Goal: Share content: Share content

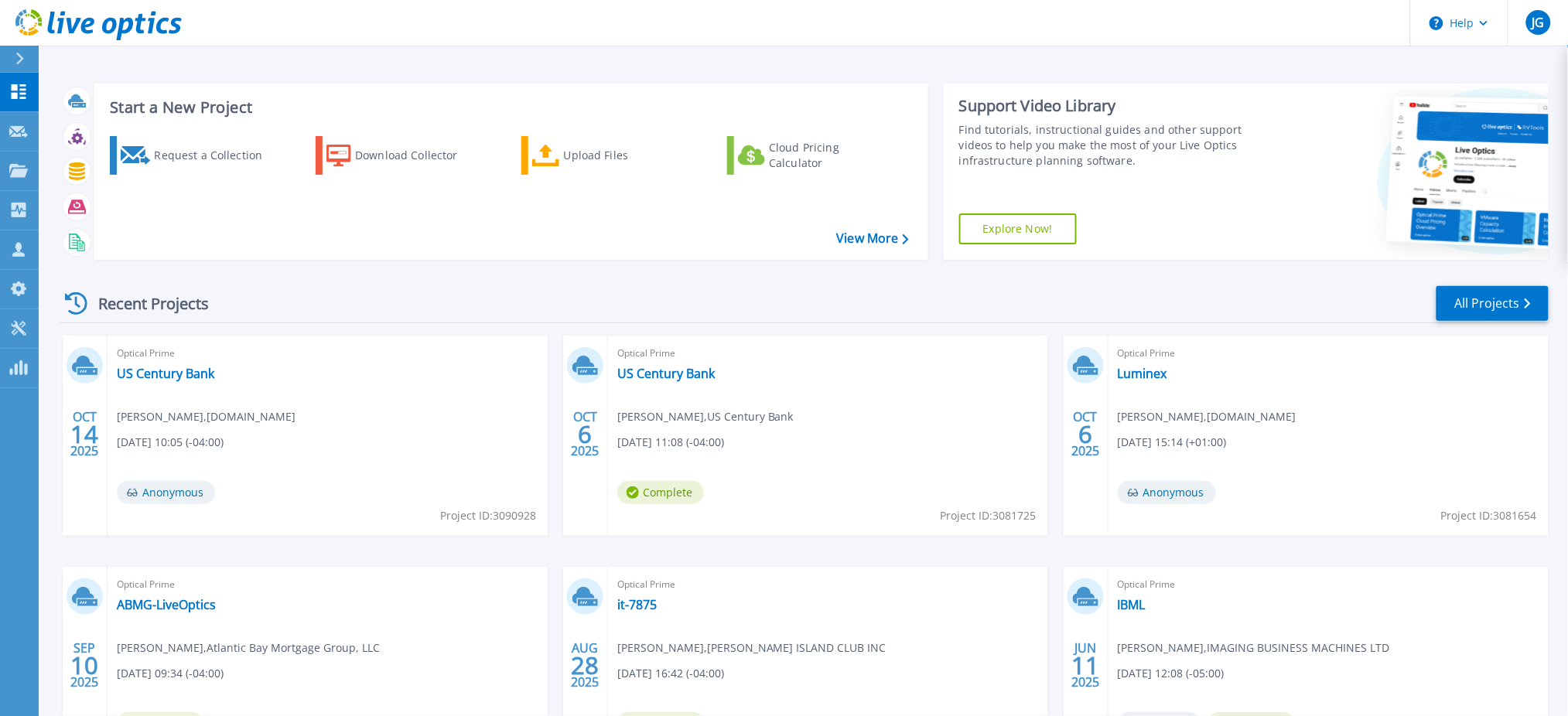
scroll to position [140, 0]
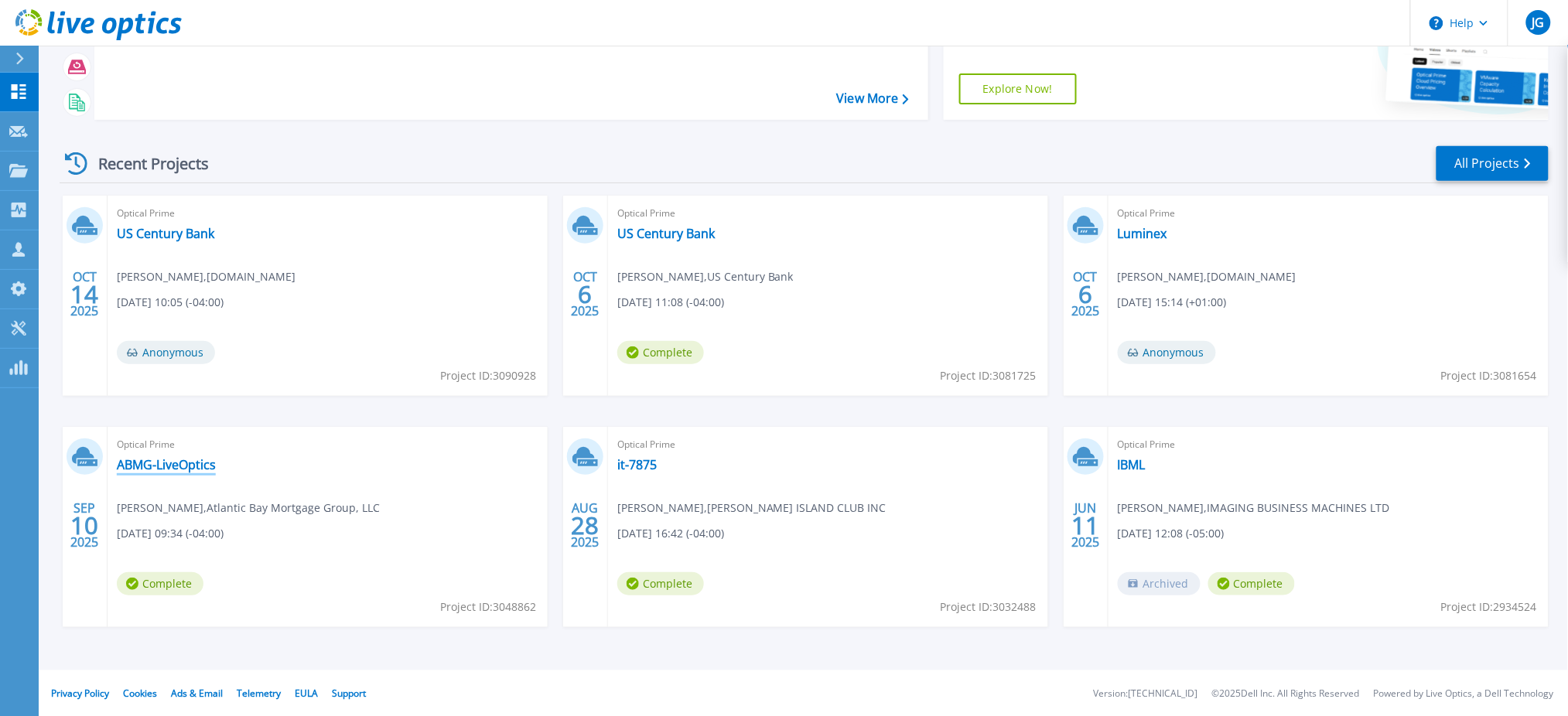
click at [139, 464] on link "ABMG-LiveOptics" at bounding box center [166, 464] width 99 height 16
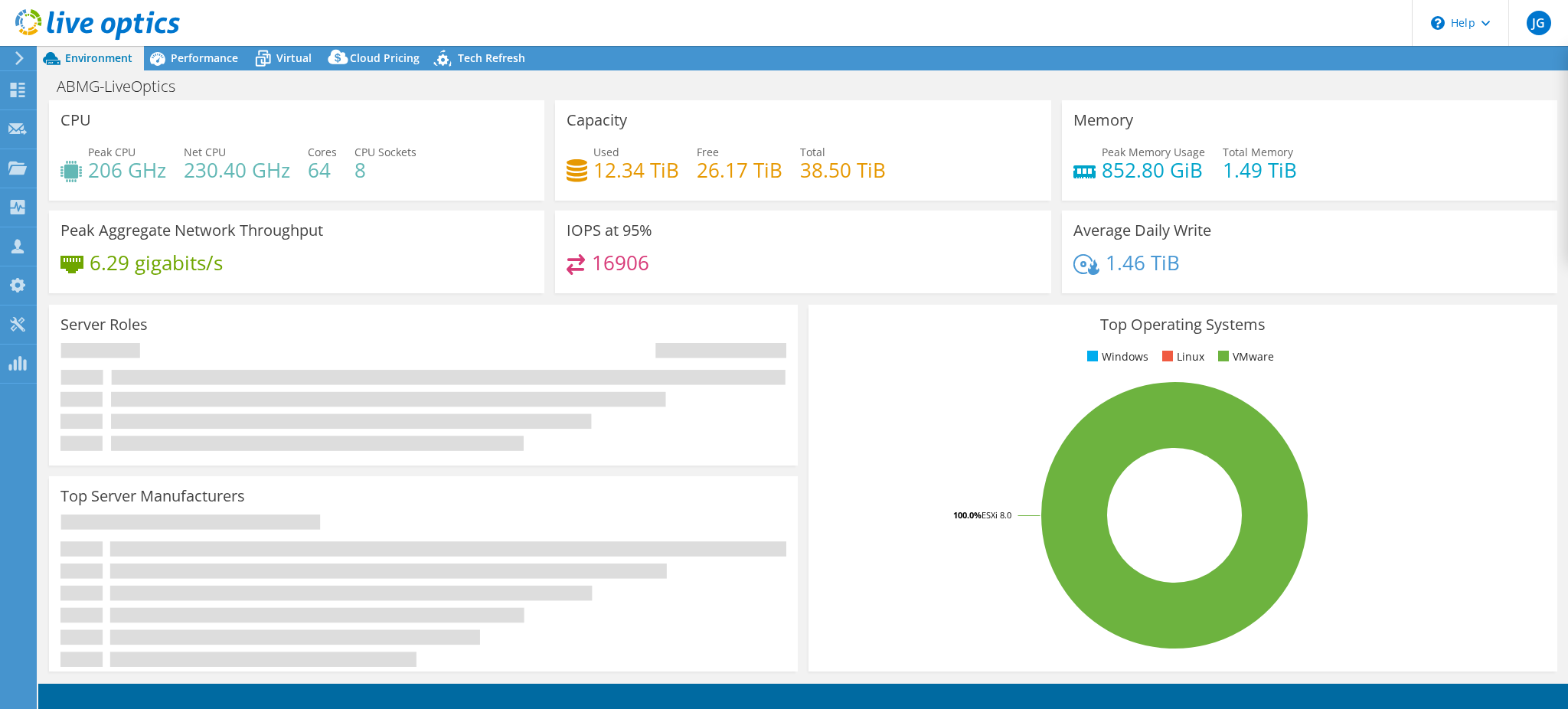
select select "USD"
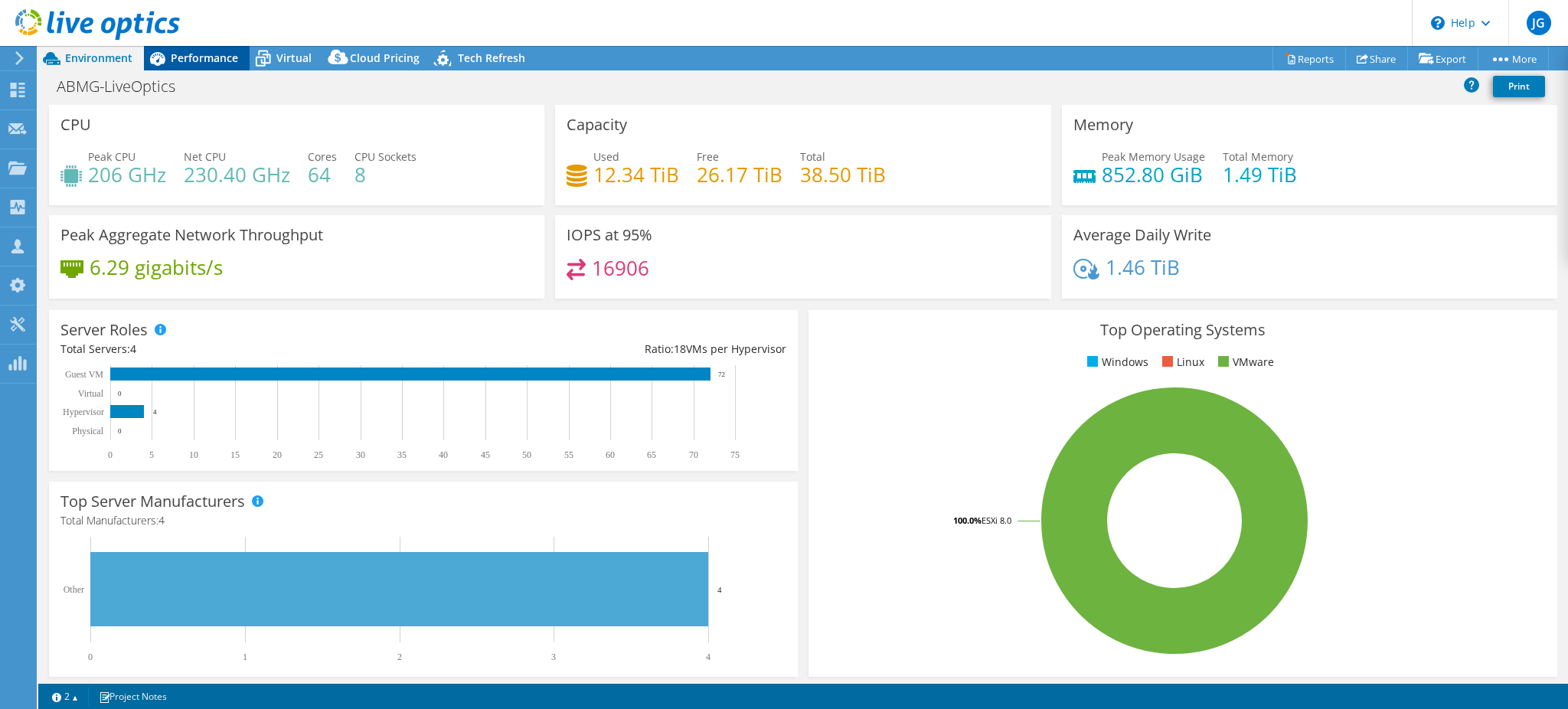
click at [201, 50] on span "Performance" at bounding box center [204, 58] width 68 height 15
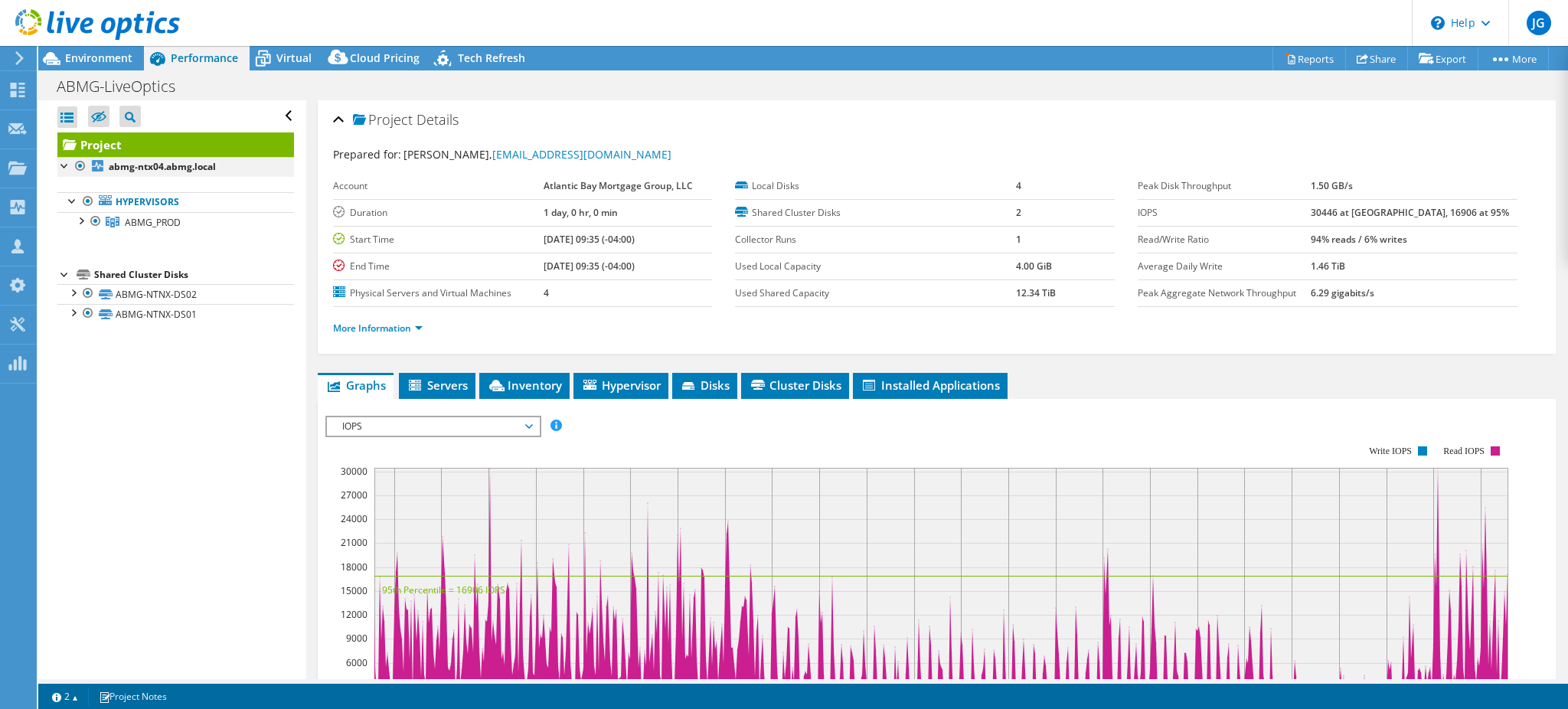
click at [79, 169] on div at bounding box center [80, 166] width 16 height 18
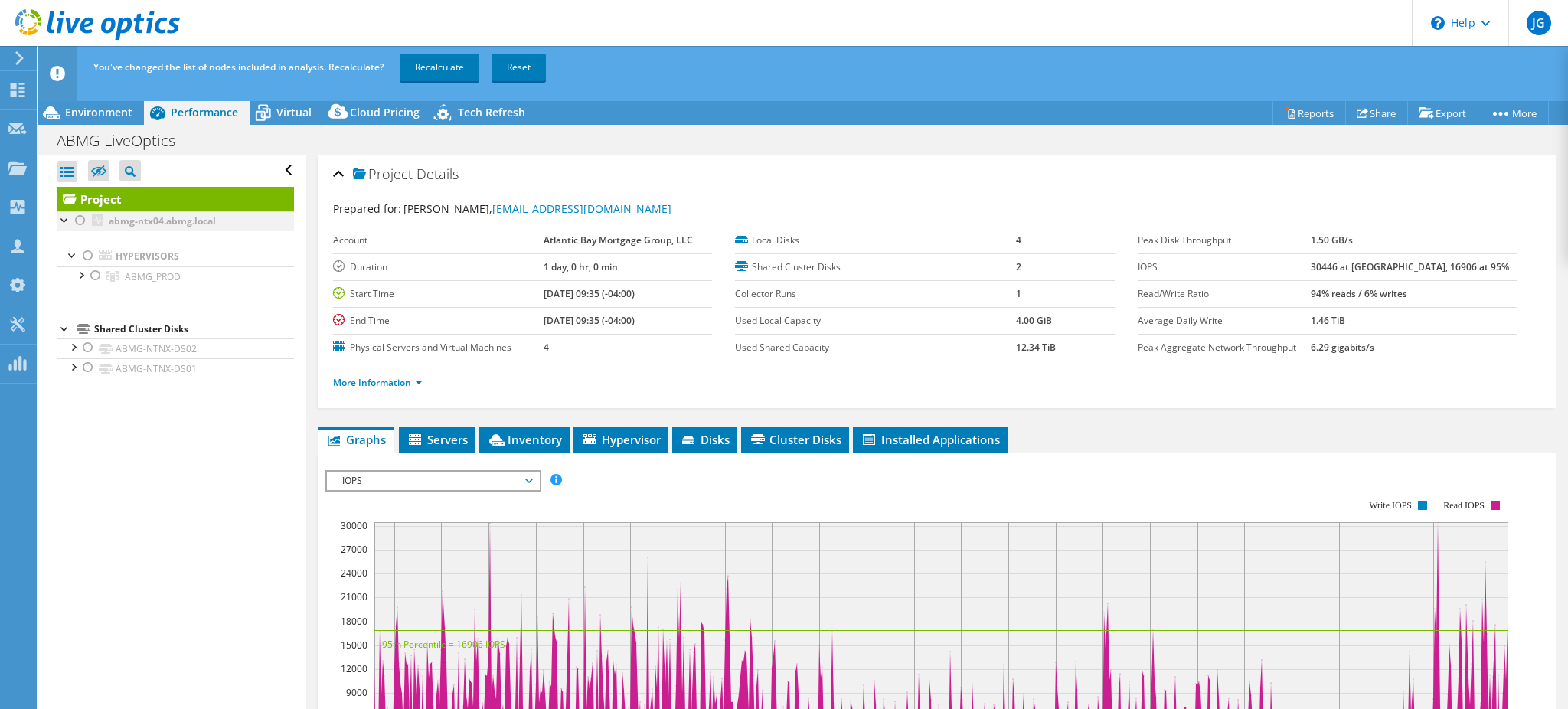
click at [82, 216] on div at bounding box center [80, 221] width 16 height 18
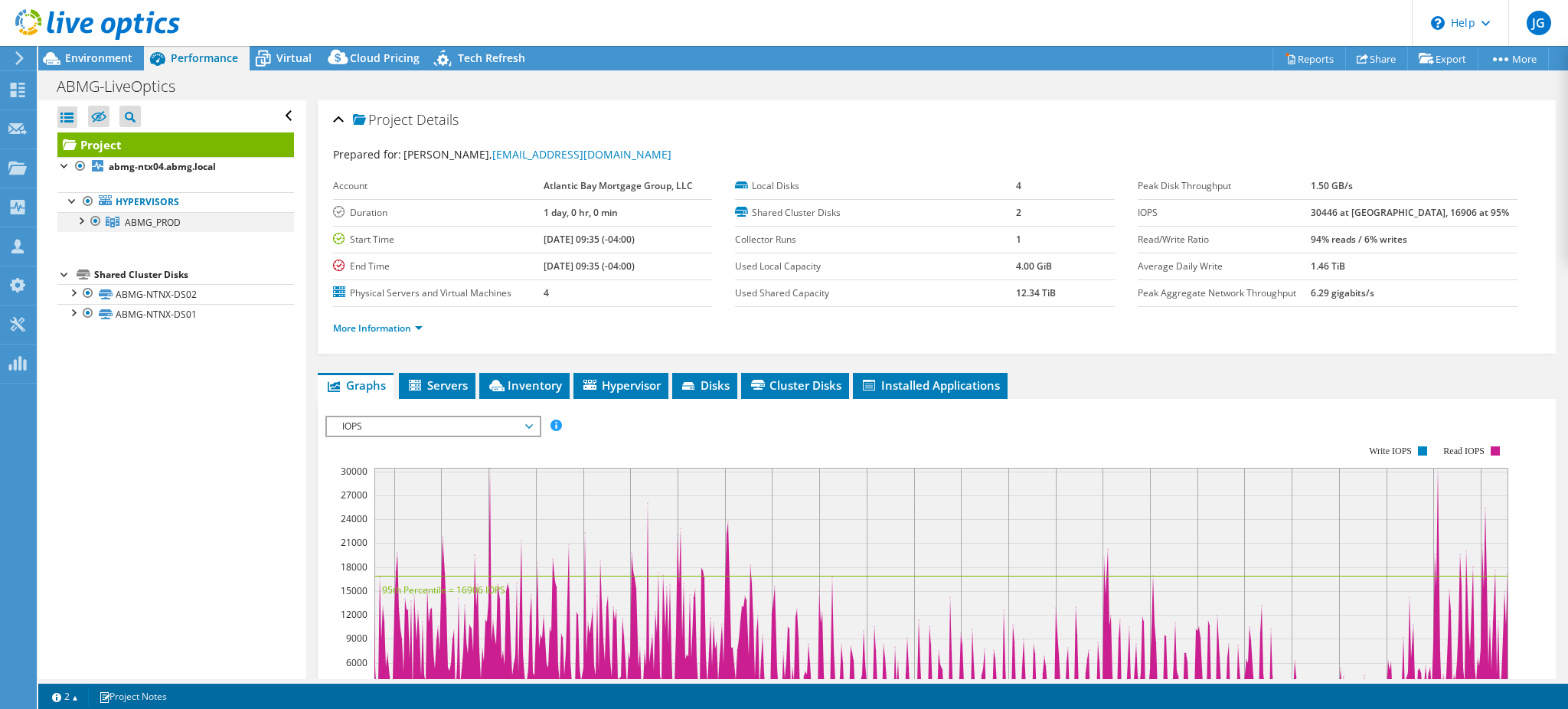
click at [78, 220] on div at bounding box center [80, 220] width 16 height 16
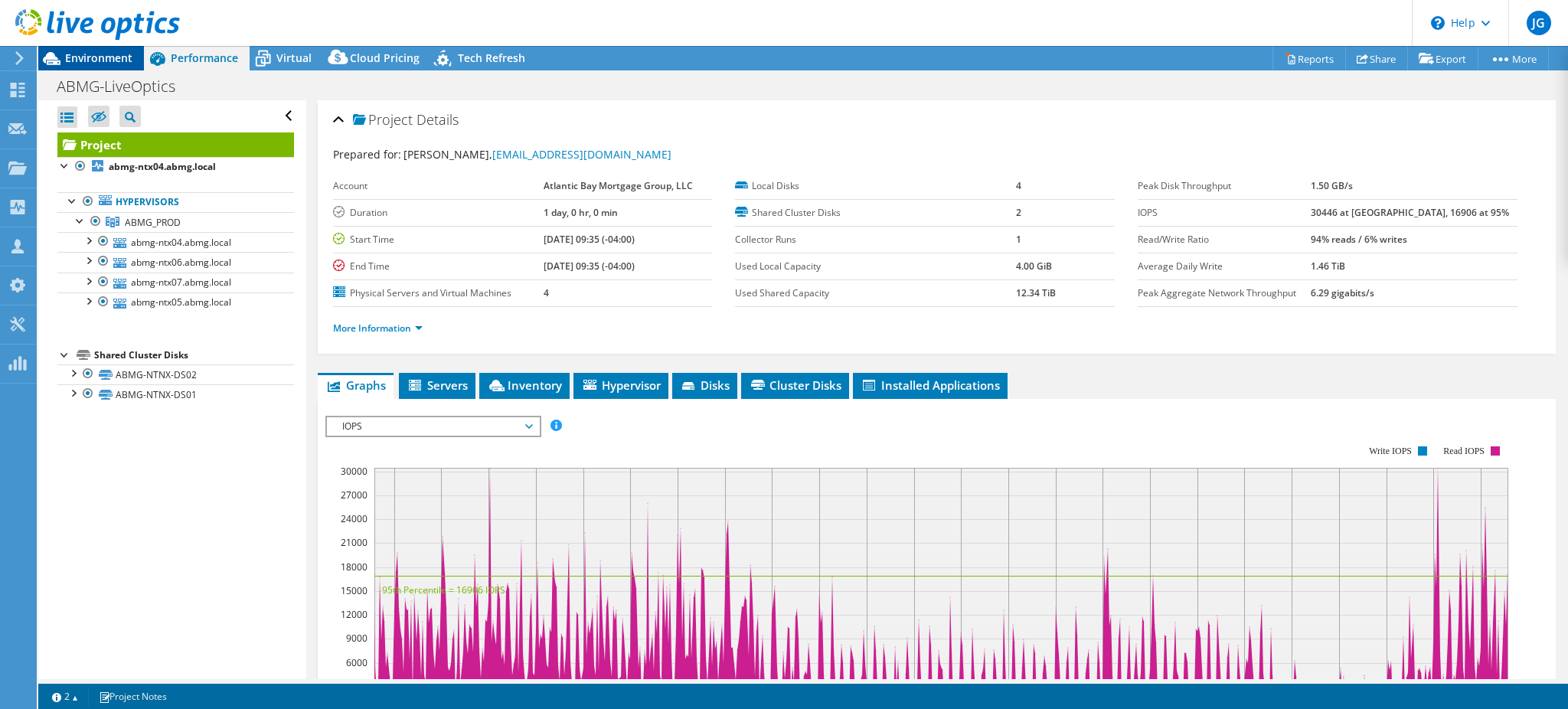
click at [96, 61] on span "Environment" at bounding box center [99, 58] width 68 height 15
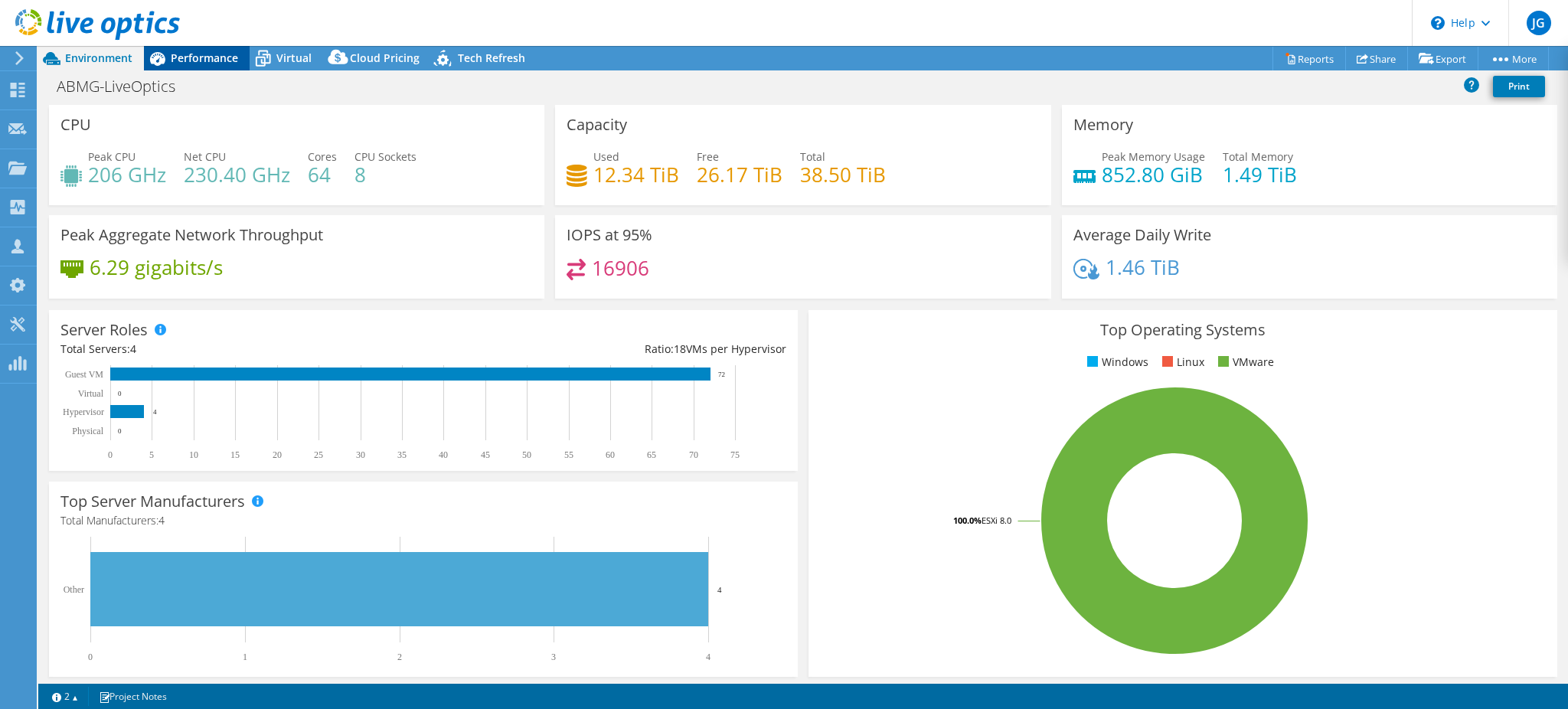
click at [194, 60] on span "Performance" at bounding box center [204, 58] width 68 height 15
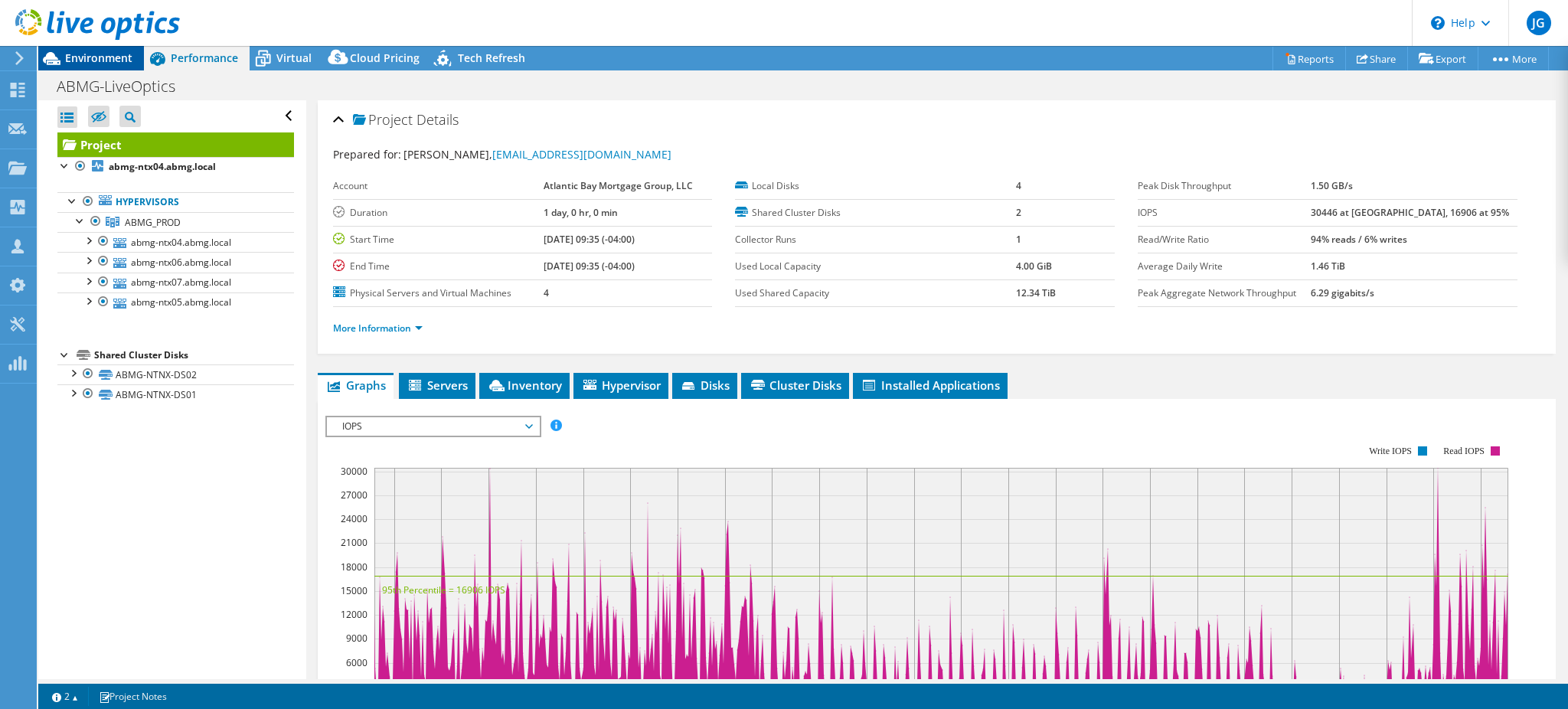
click at [81, 61] on span "Environment" at bounding box center [99, 58] width 68 height 15
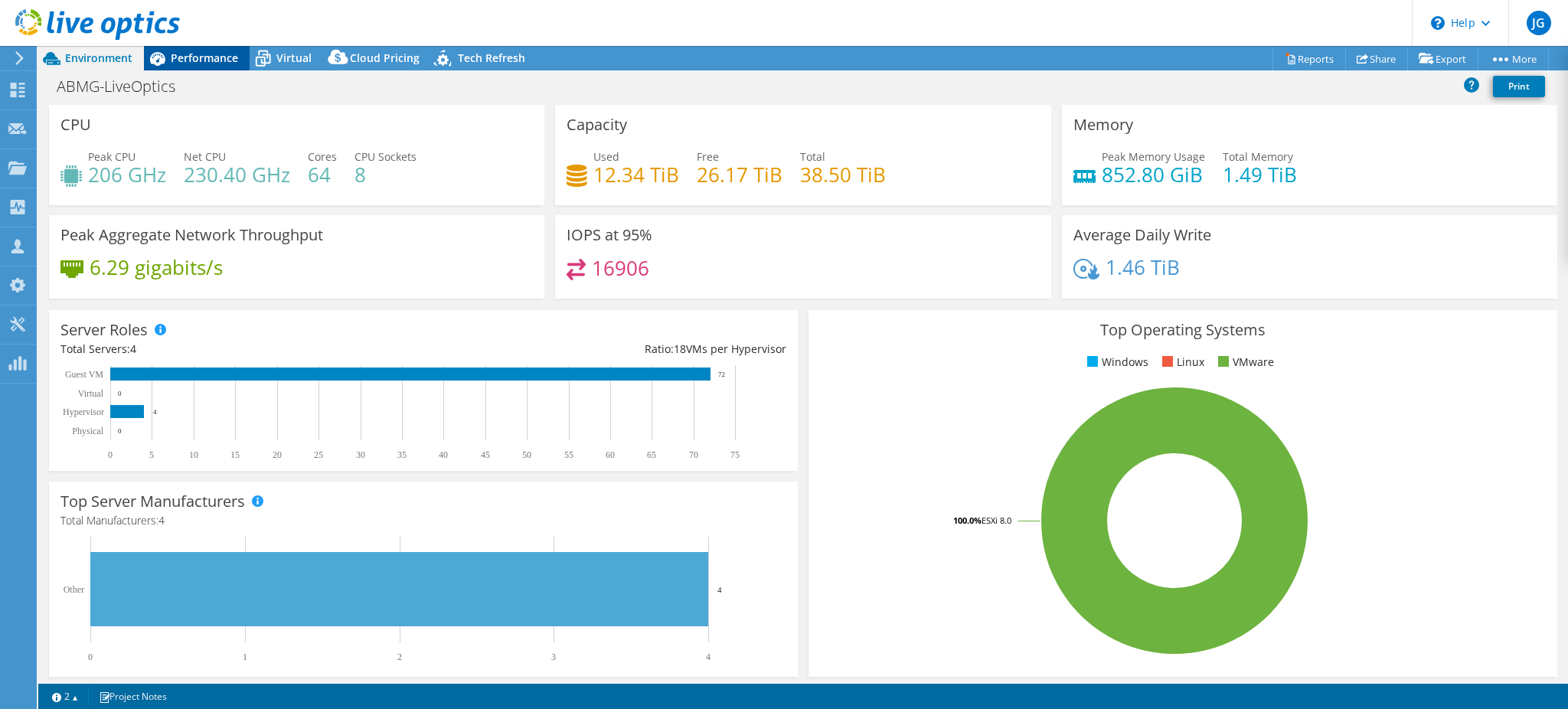
click at [207, 61] on span "Performance" at bounding box center [204, 58] width 68 height 15
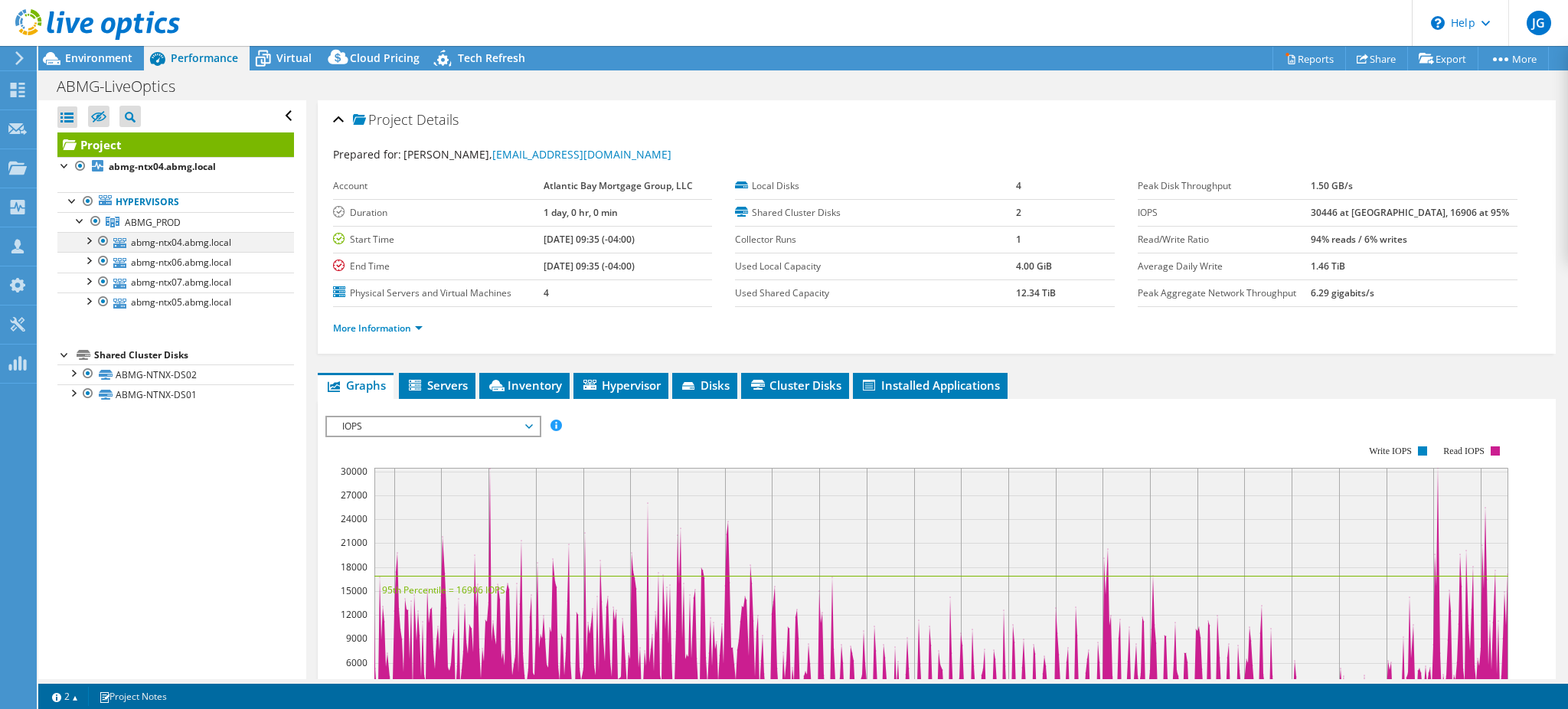
click at [91, 240] on div at bounding box center [88, 239] width 16 height 16
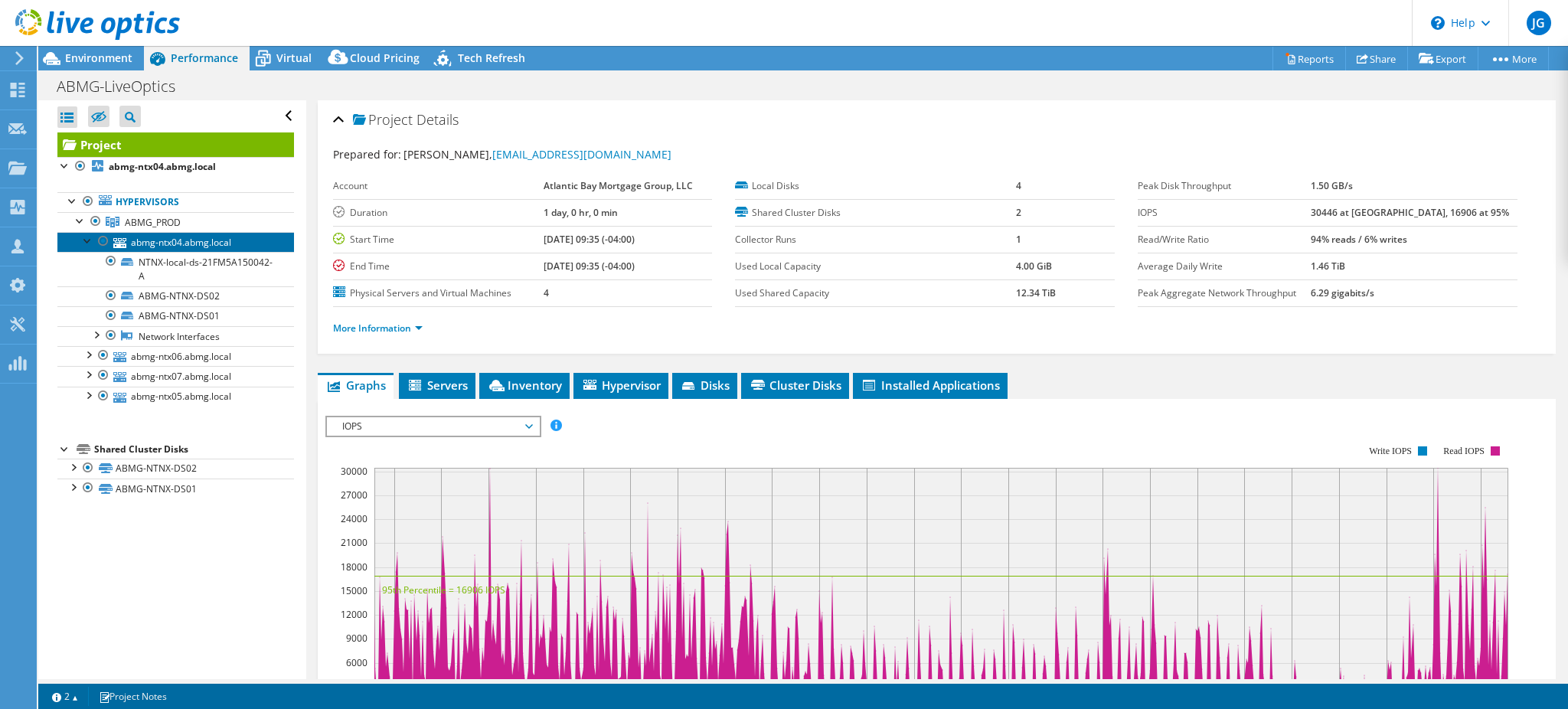
click at [157, 239] on link "abmg-ntx04.abmg.local" at bounding box center [176, 242] width 236 height 20
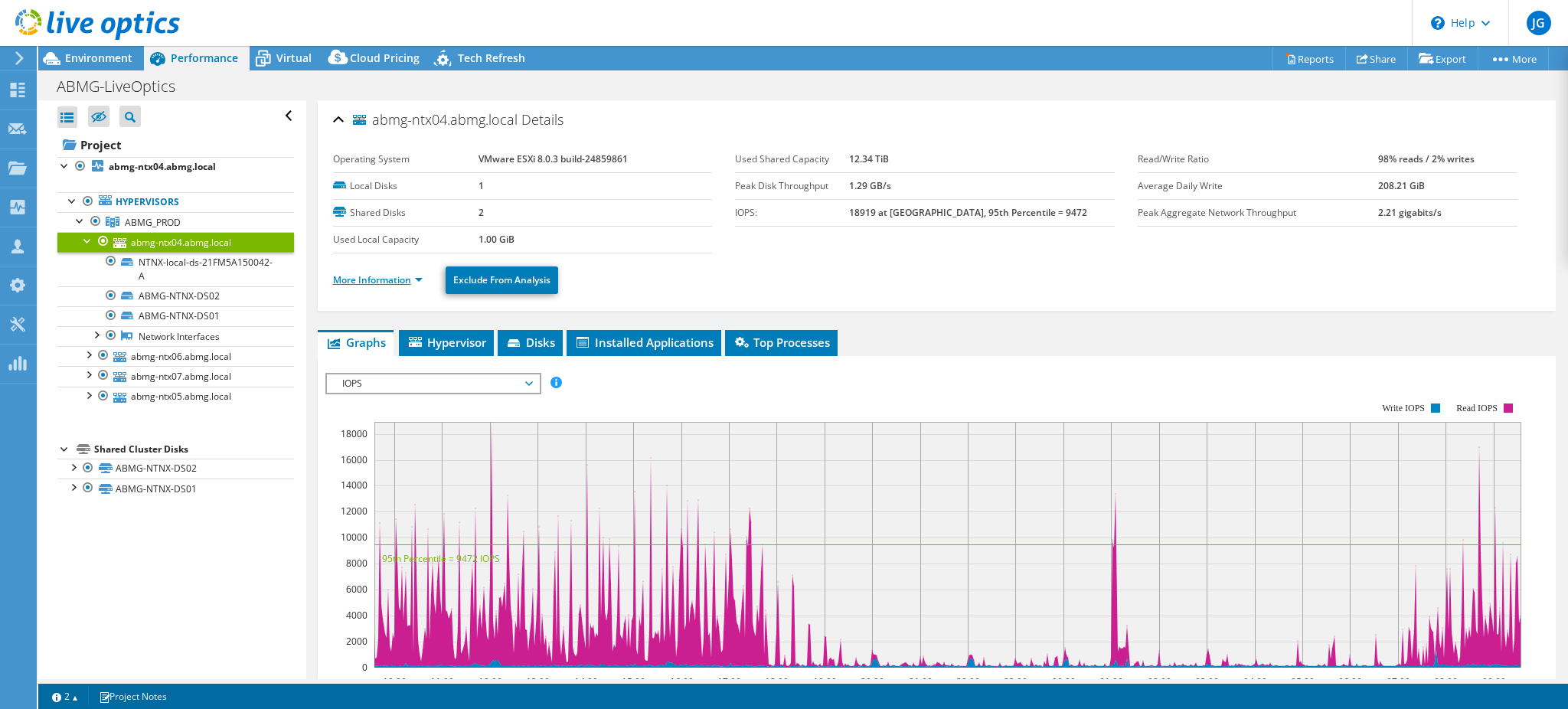
click at [418, 276] on link "More Information" at bounding box center [378, 279] width 90 height 13
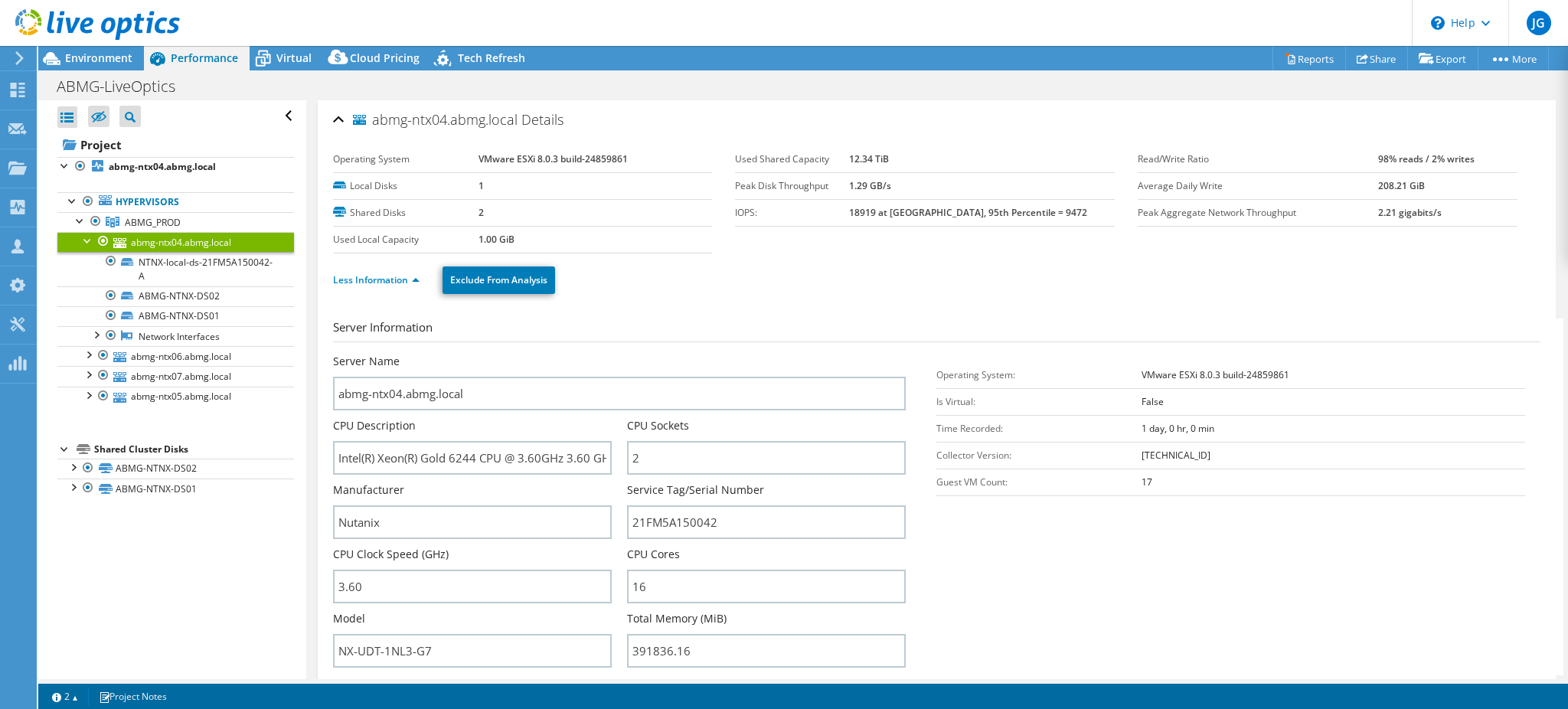
drag, startPoint x: 100, startPoint y: 59, endPoint x: 233, endPoint y: 110, distance: 142.4
click at [101, 59] on span "Environment" at bounding box center [99, 58] width 68 height 15
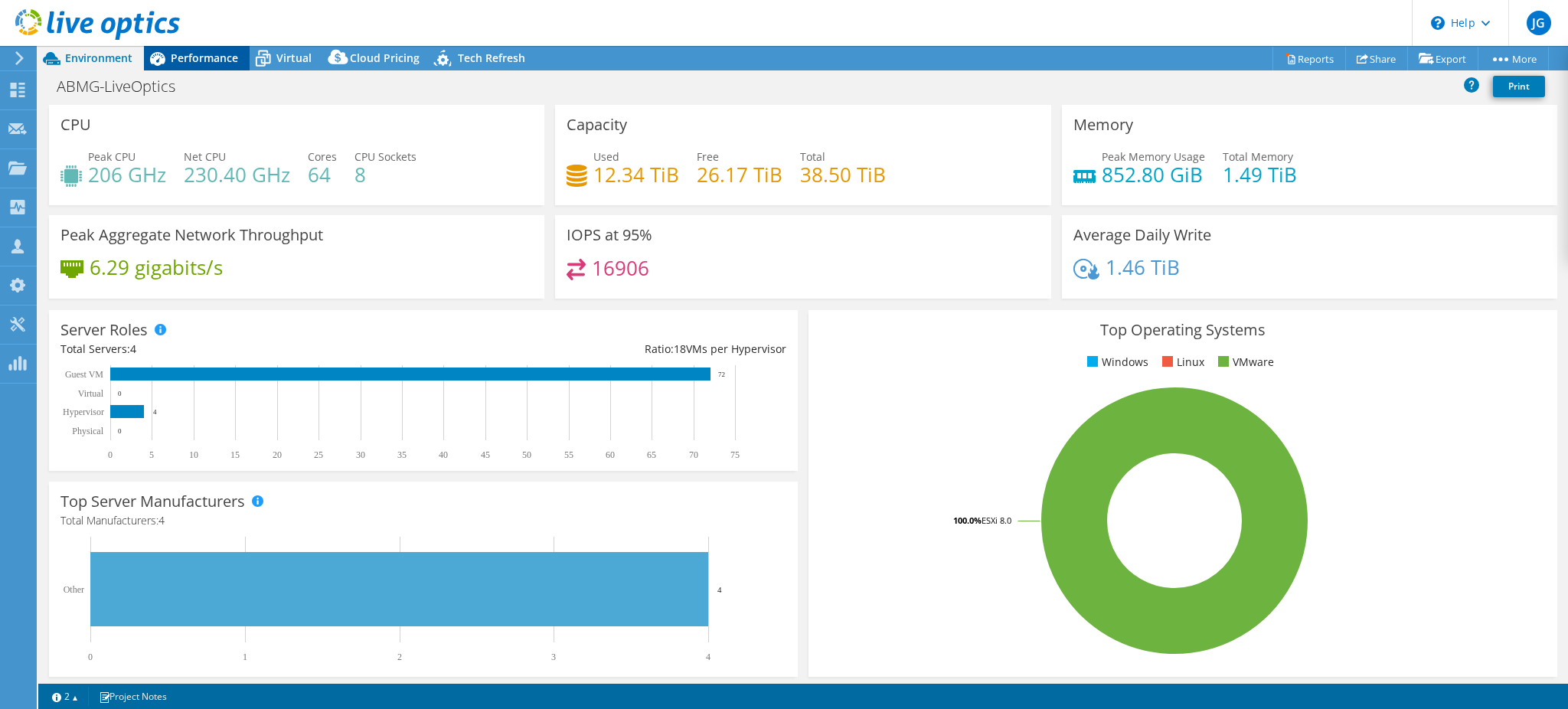
click at [189, 55] on span "Performance" at bounding box center [204, 58] width 68 height 15
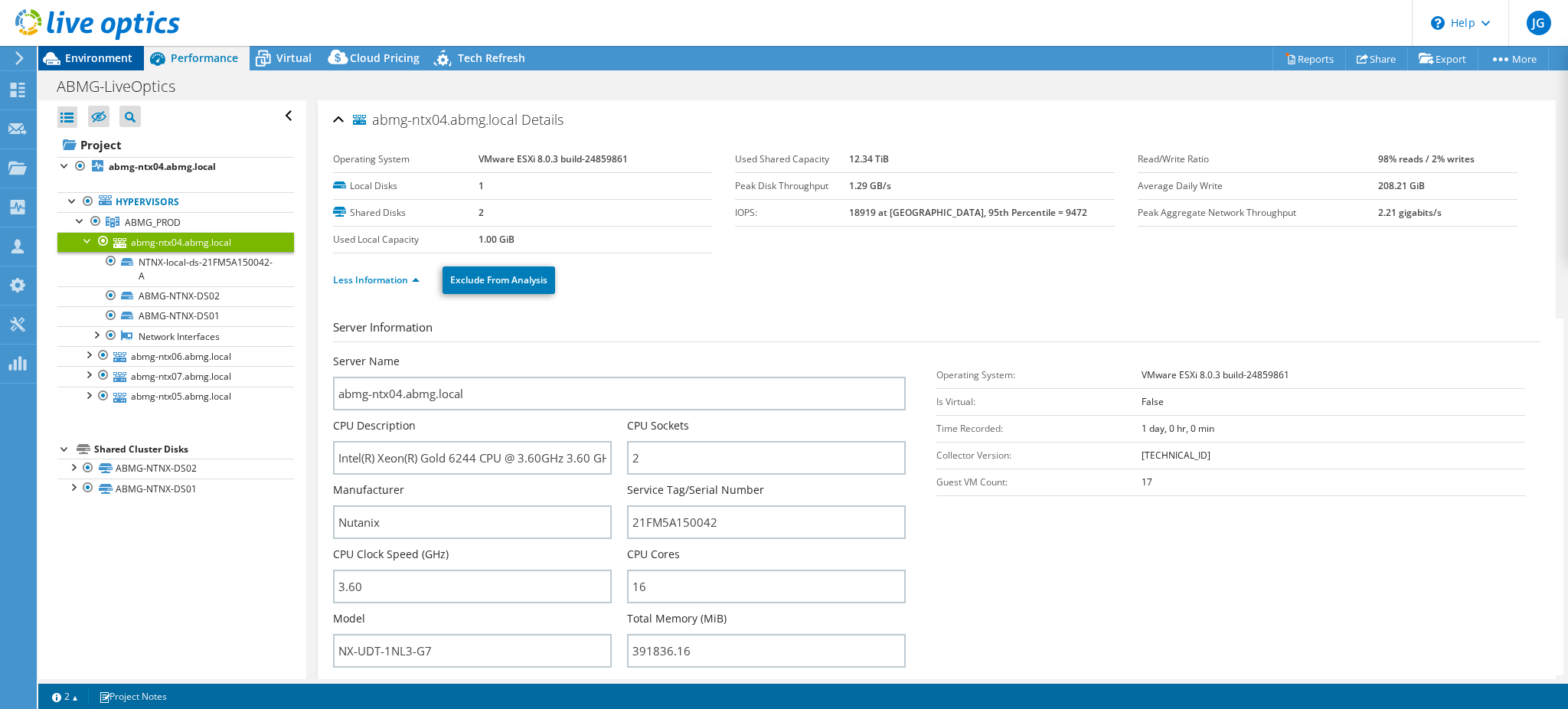
click at [111, 59] on span "Environment" at bounding box center [99, 58] width 68 height 15
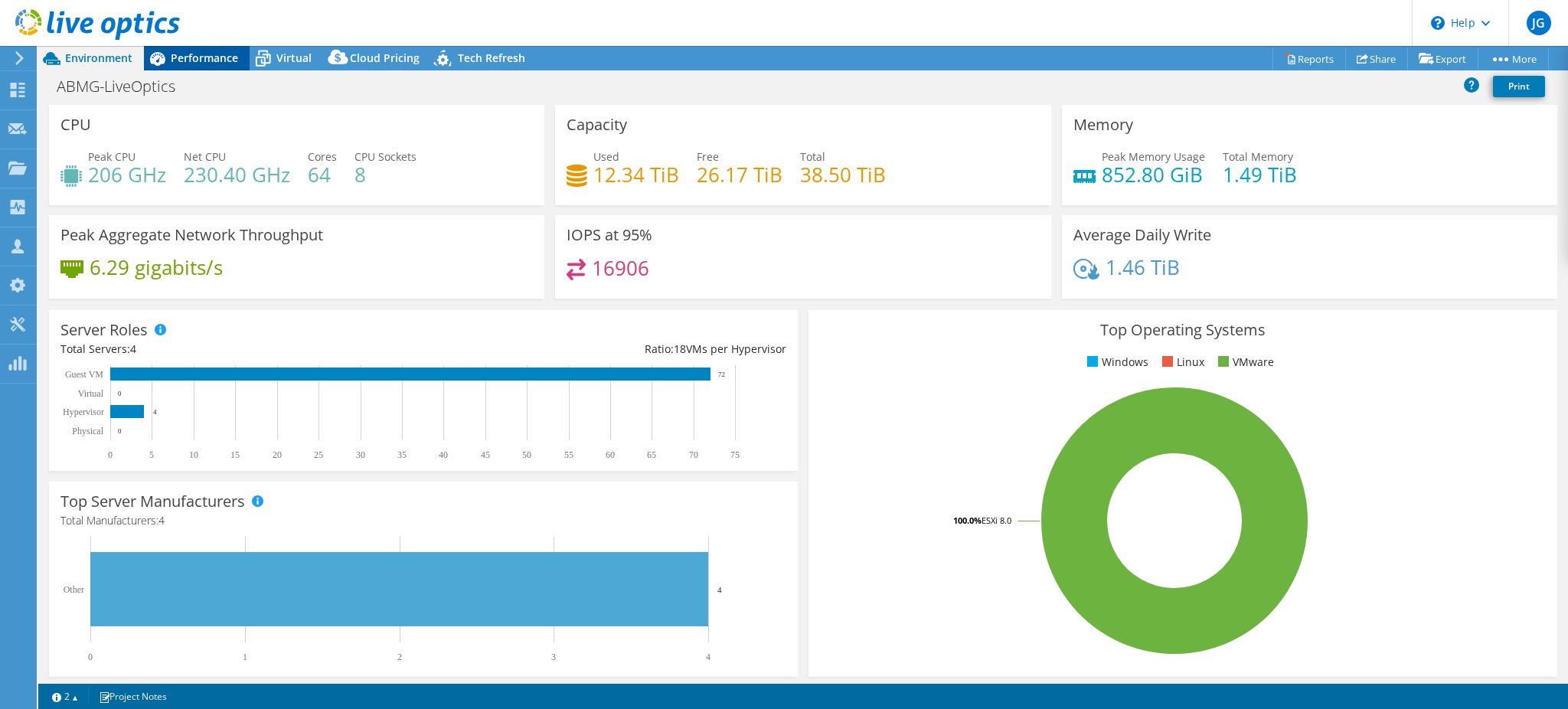
click at [180, 52] on span "Performance" at bounding box center [204, 58] width 68 height 15
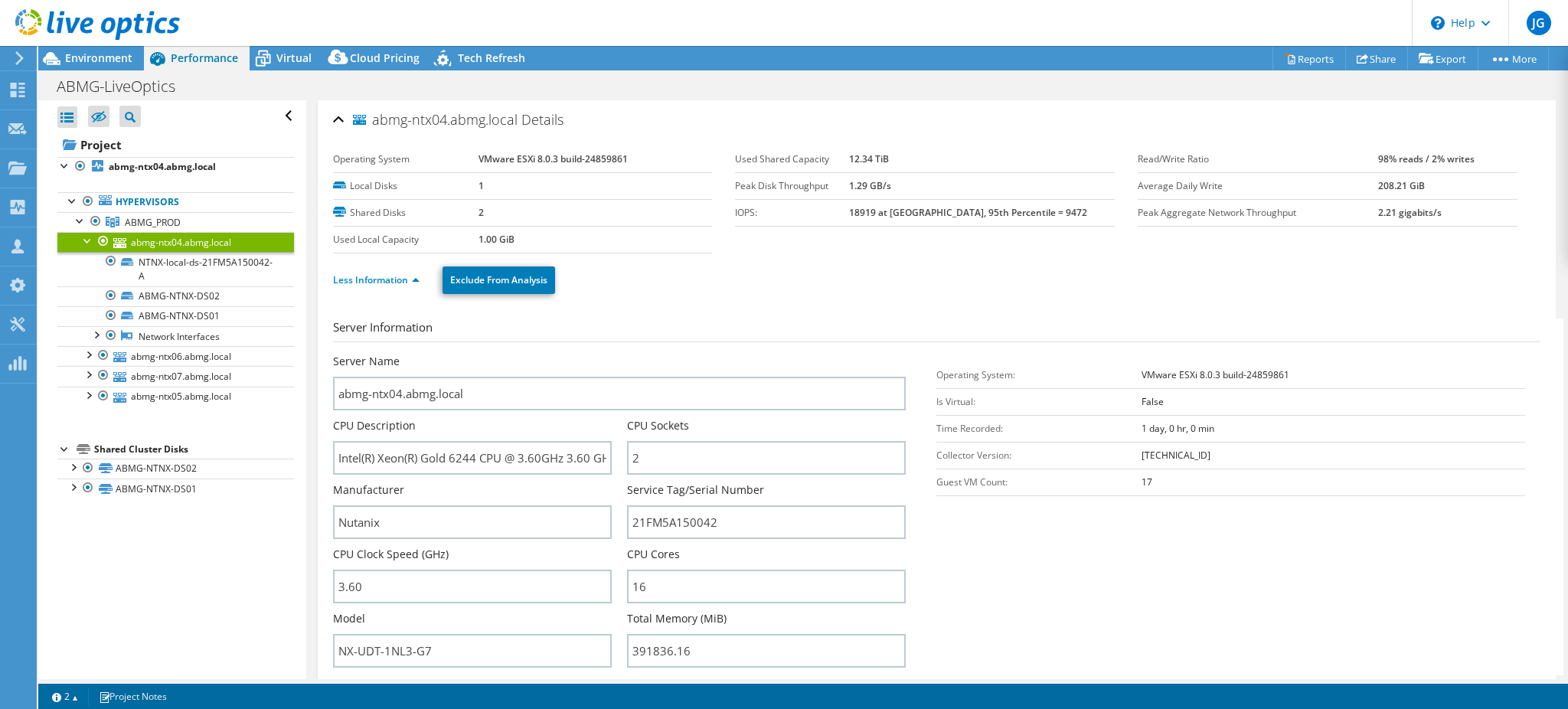
click at [86, 240] on div at bounding box center [88, 239] width 16 height 16
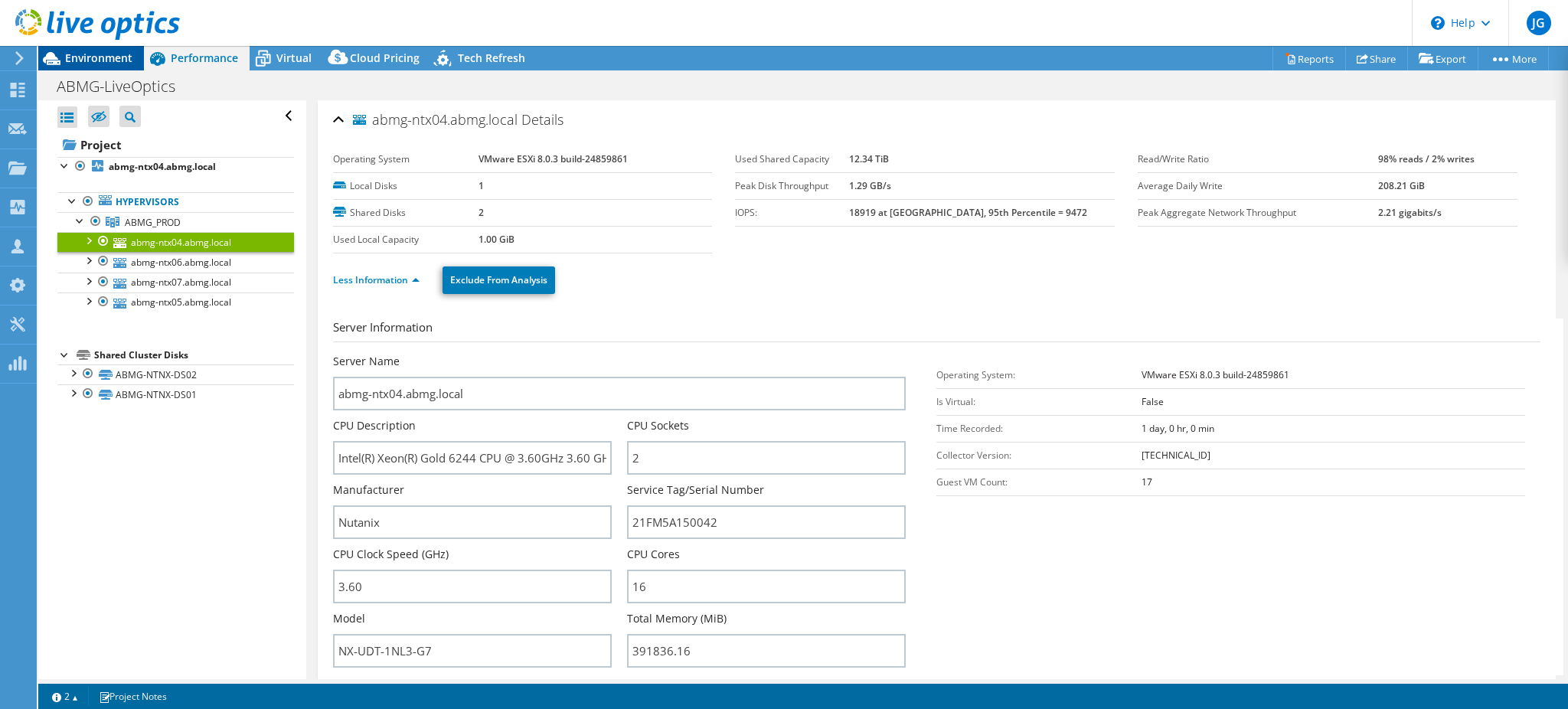
click at [76, 57] on span "Environment" at bounding box center [99, 58] width 68 height 15
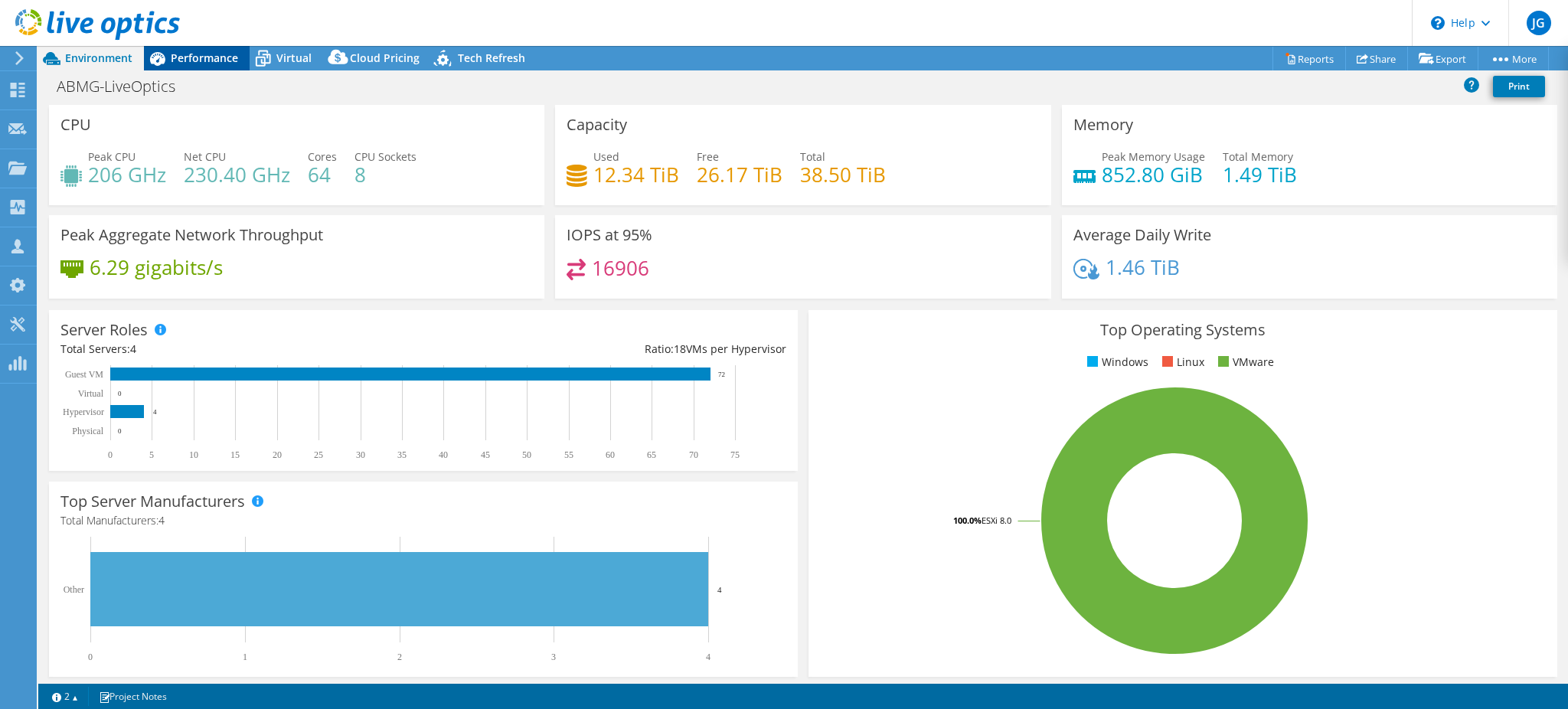
click at [214, 56] on span "Performance" at bounding box center [204, 58] width 68 height 15
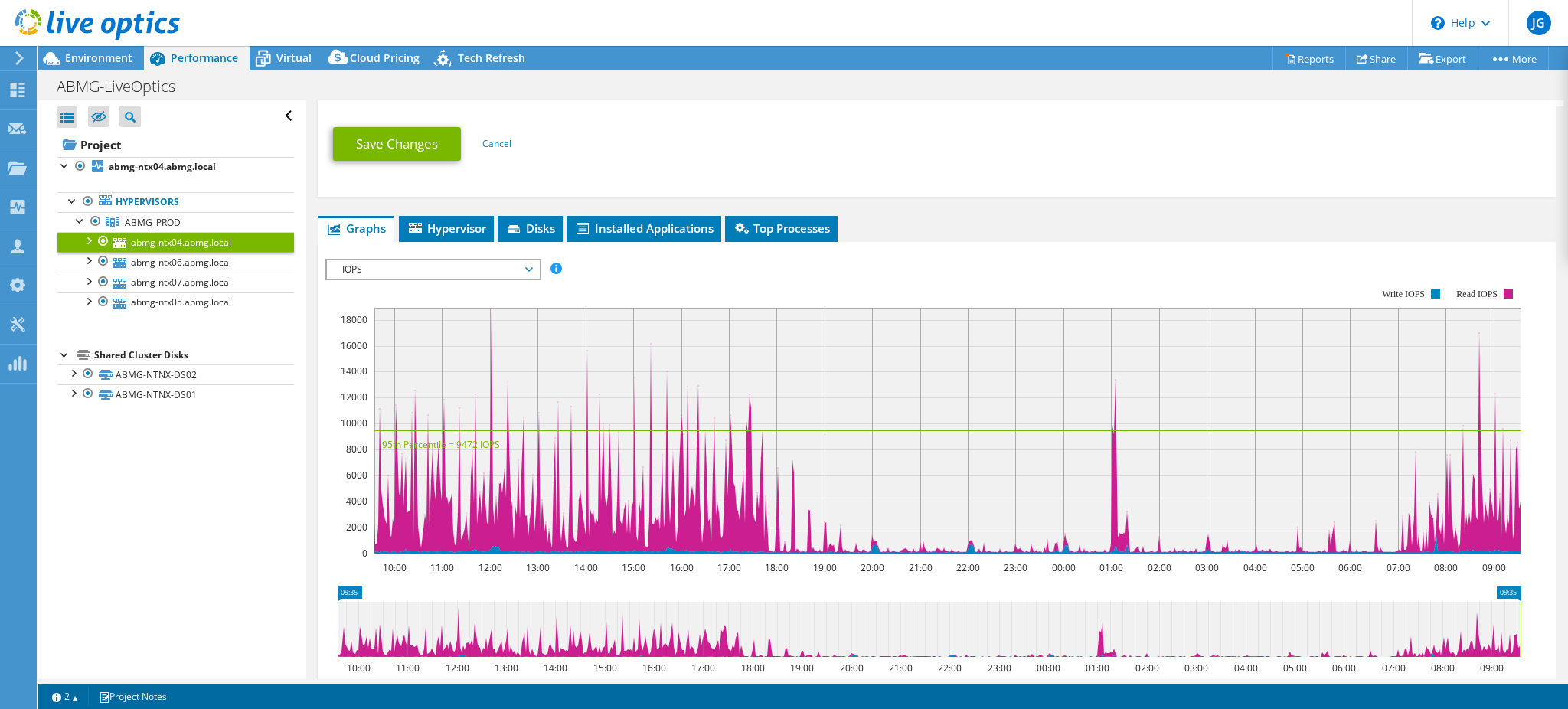
scroll to position [816, 0]
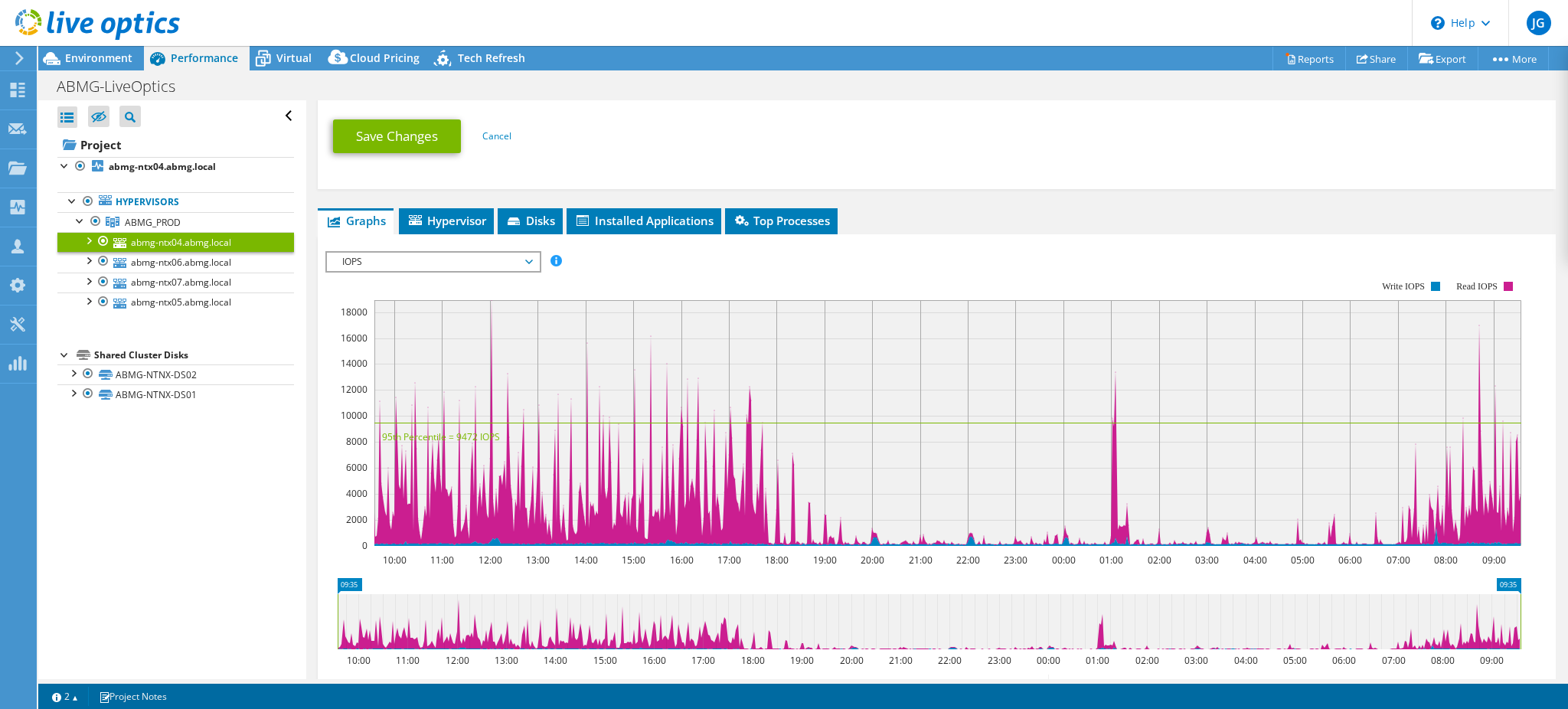
click at [386, 253] on span "IOPS" at bounding box center [432, 262] width 197 height 18
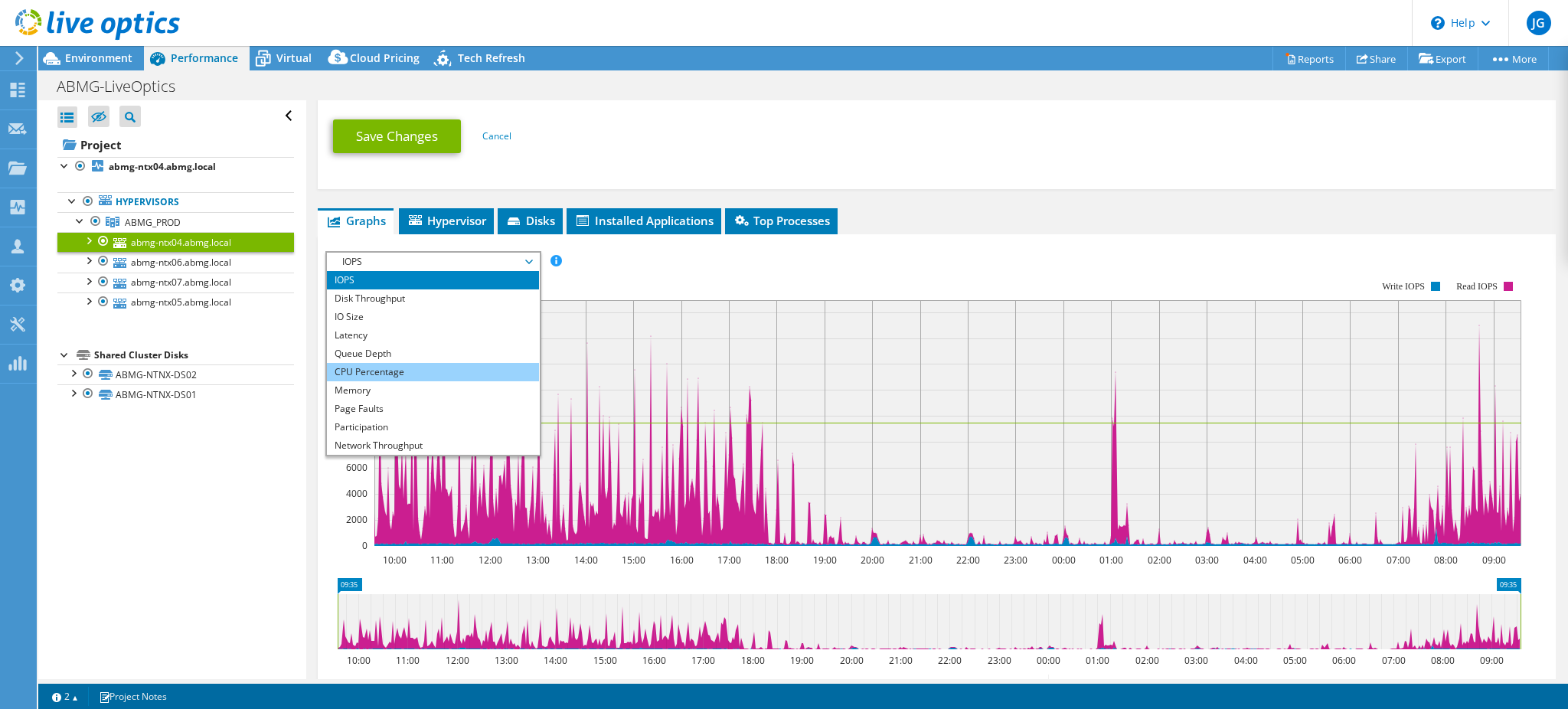
click at [369, 363] on li "CPU Percentage" at bounding box center [433, 372] width 212 height 18
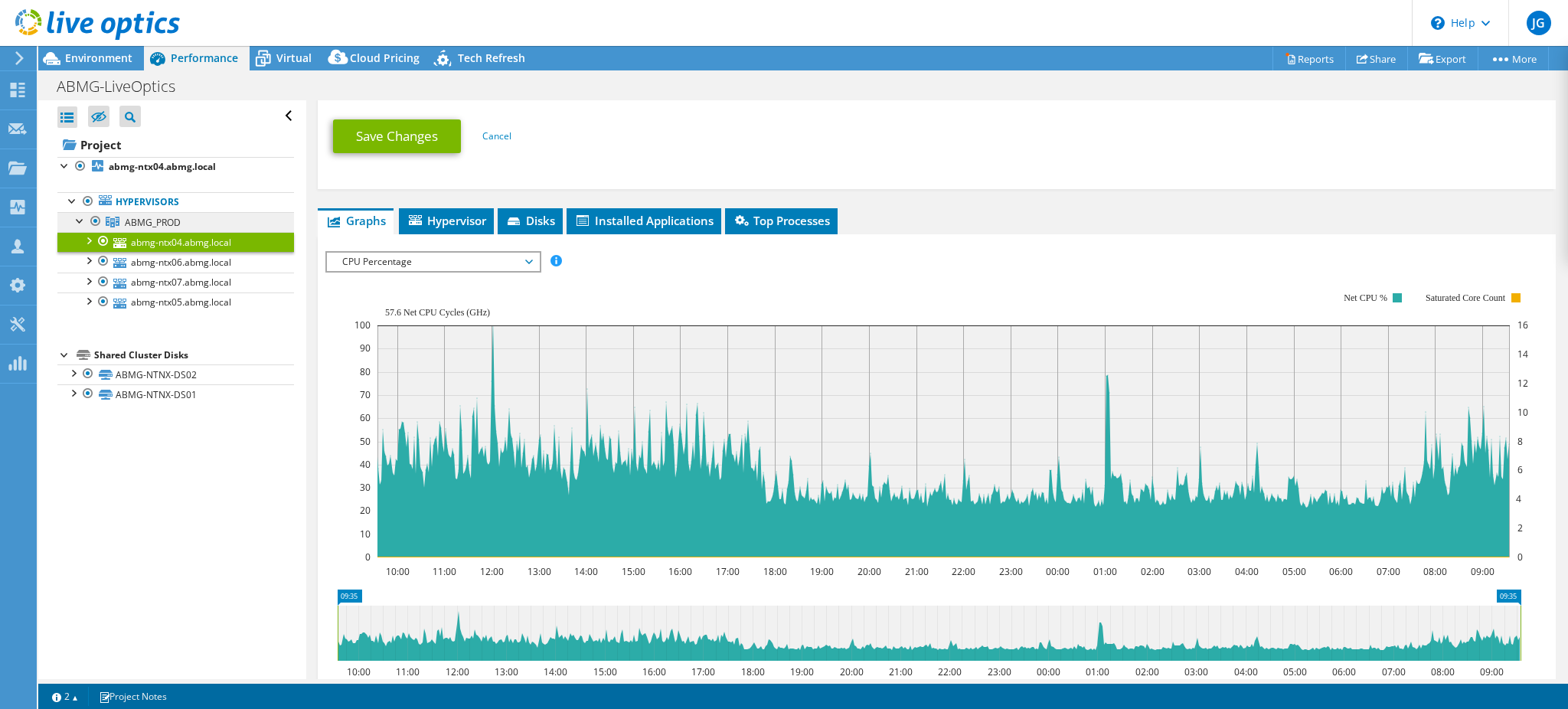
click at [152, 218] on span "ABMG_PROD" at bounding box center [152, 223] width 56 height 13
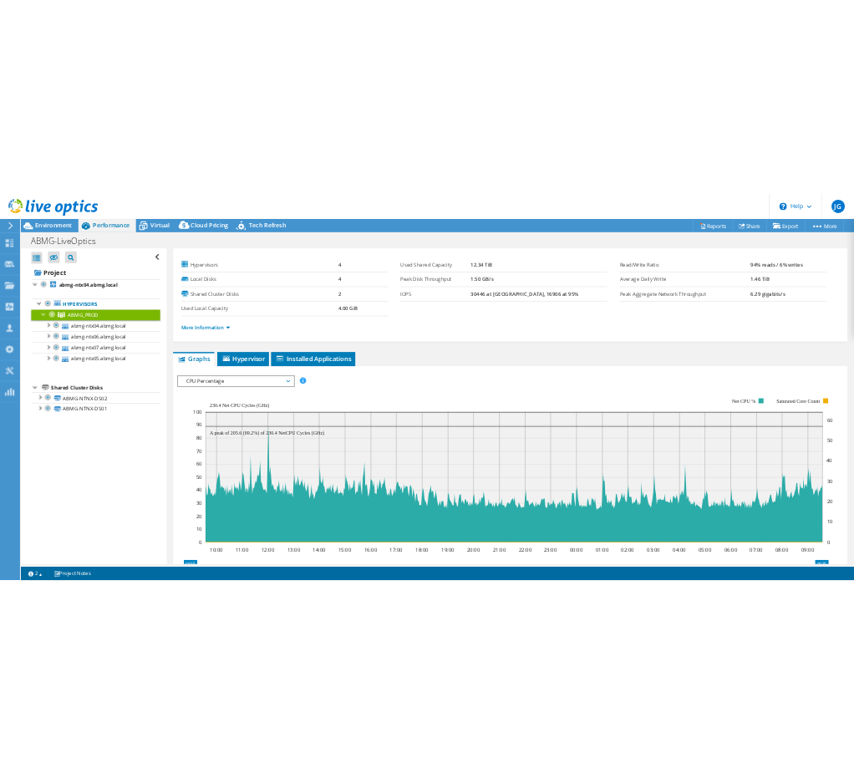
scroll to position [0, 0]
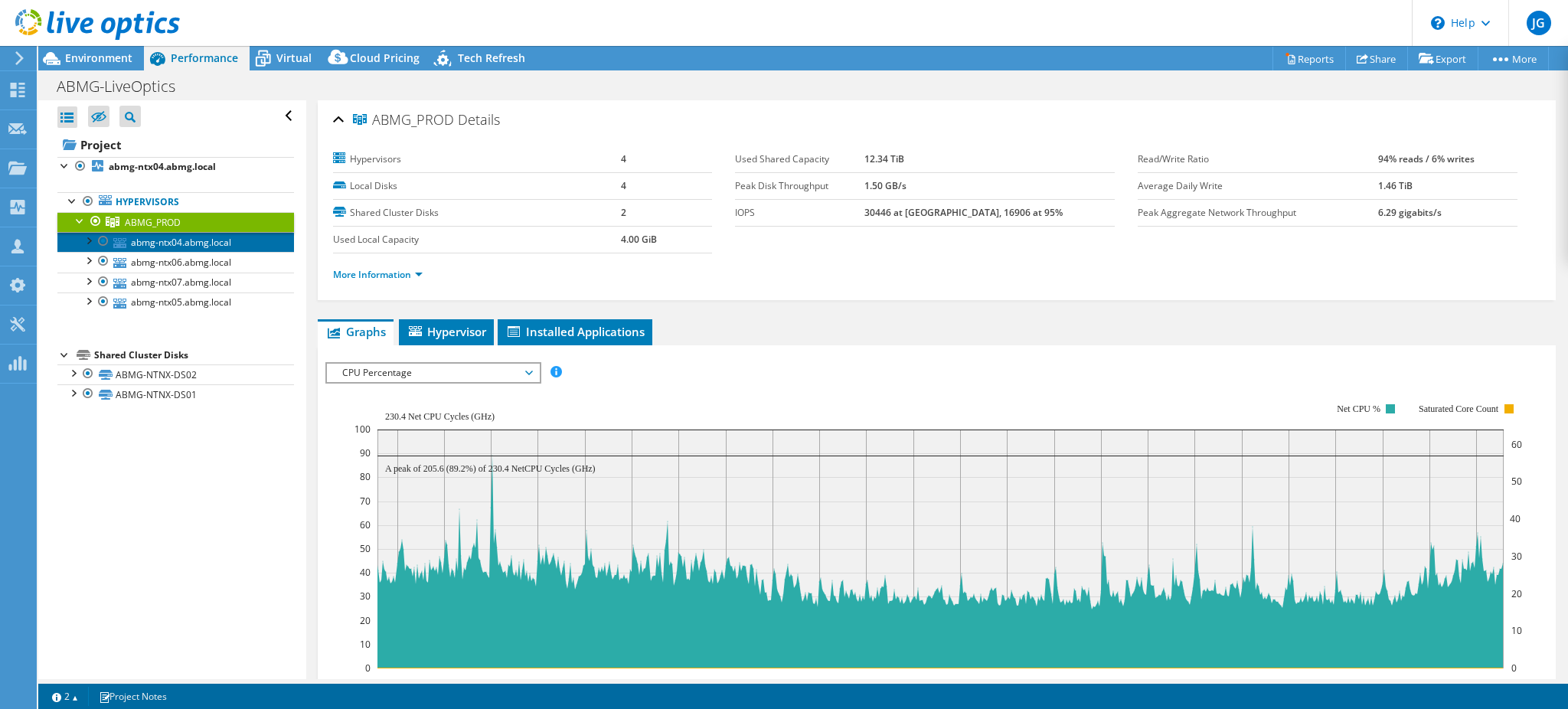
click at [191, 240] on link "abmg-ntx04.abmg.local" at bounding box center [176, 242] width 236 height 20
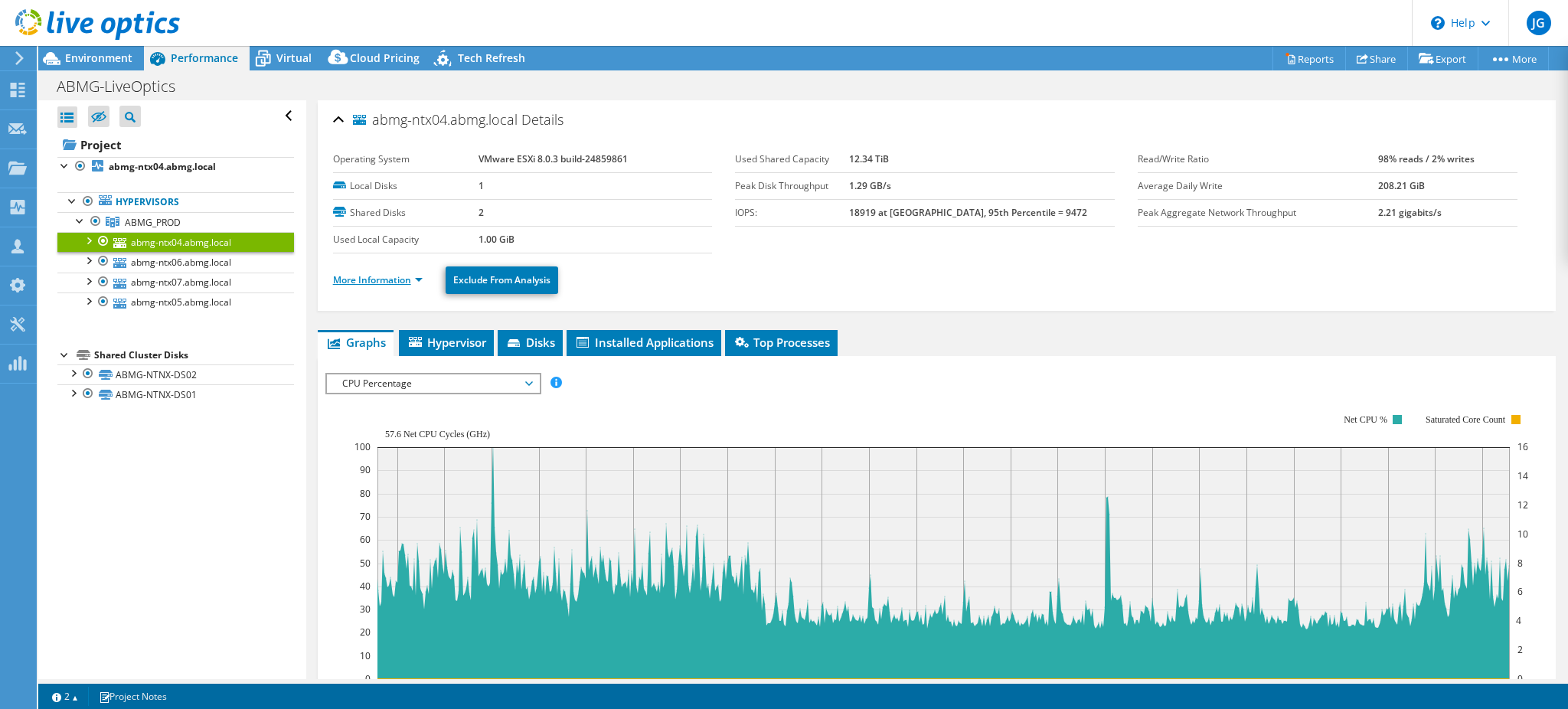
click at [370, 279] on link "More Information" at bounding box center [378, 279] width 90 height 13
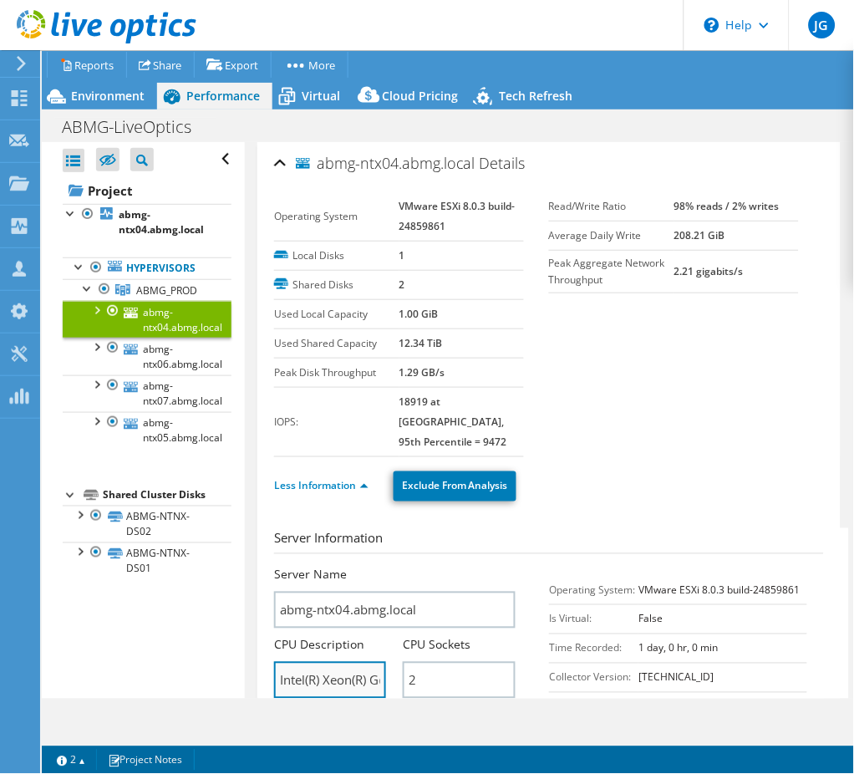
drag, startPoint x: 322, startPoint y: 655, endPoint x: 318, endPoint y: 665, distance: 11.6
click at [322, 662] on input "Intel(R) Xeon(R) Gold 6244 CPU @ 3.60GHz 3.60 GHz" at bounding box center [330, 680] width 112 height 37
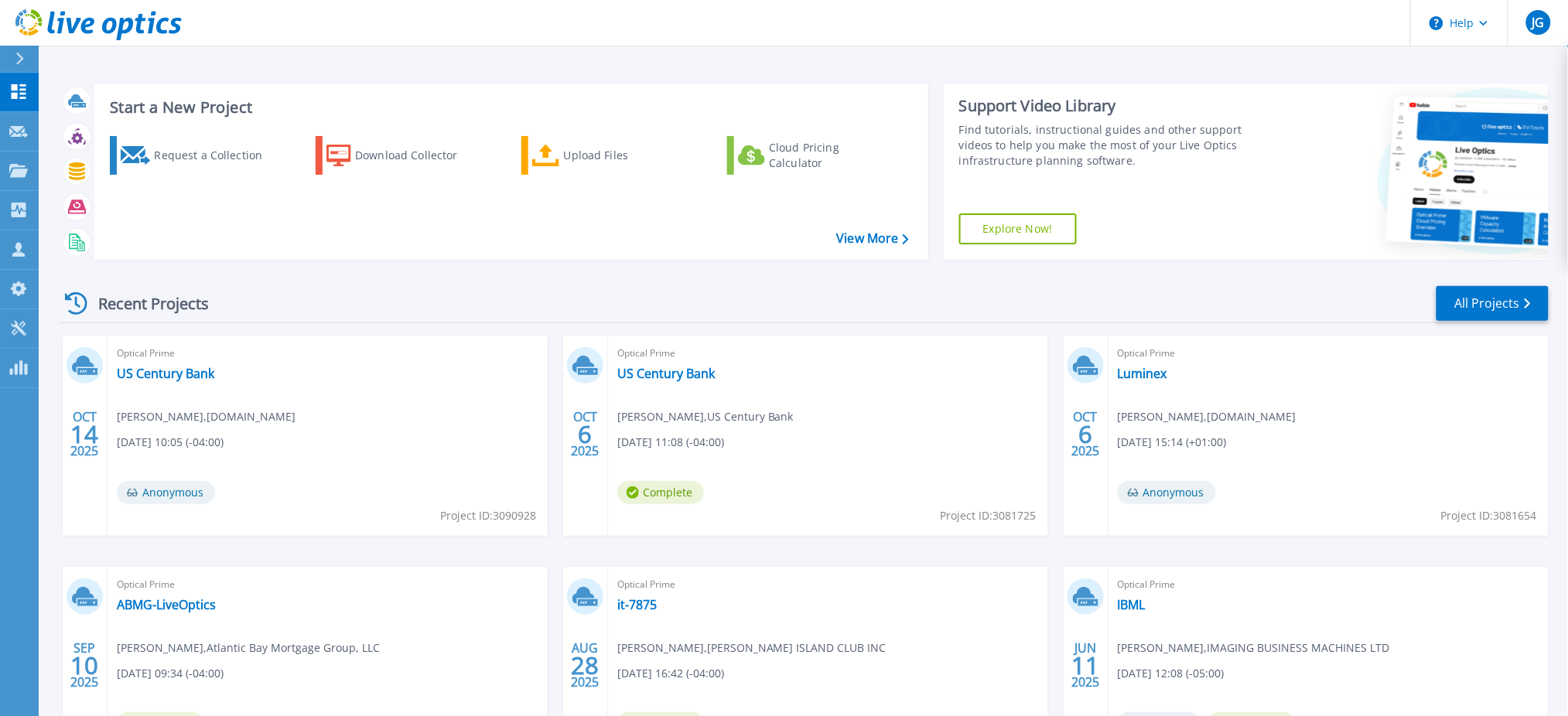
scroll to position [140, 0]
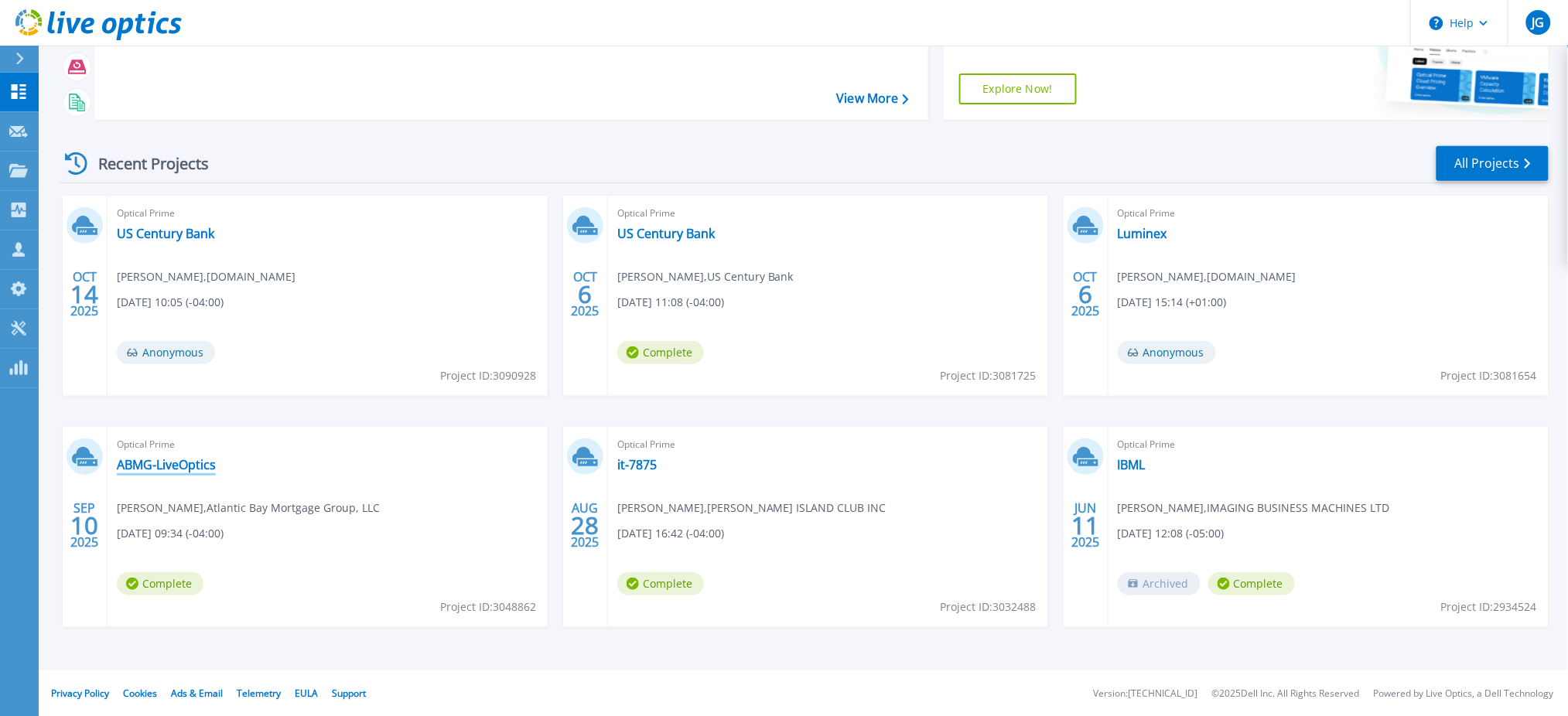
click at [170, 466] on link "ABMG-LiveOptics" at bounding box center [166, 464] width 99 height 16
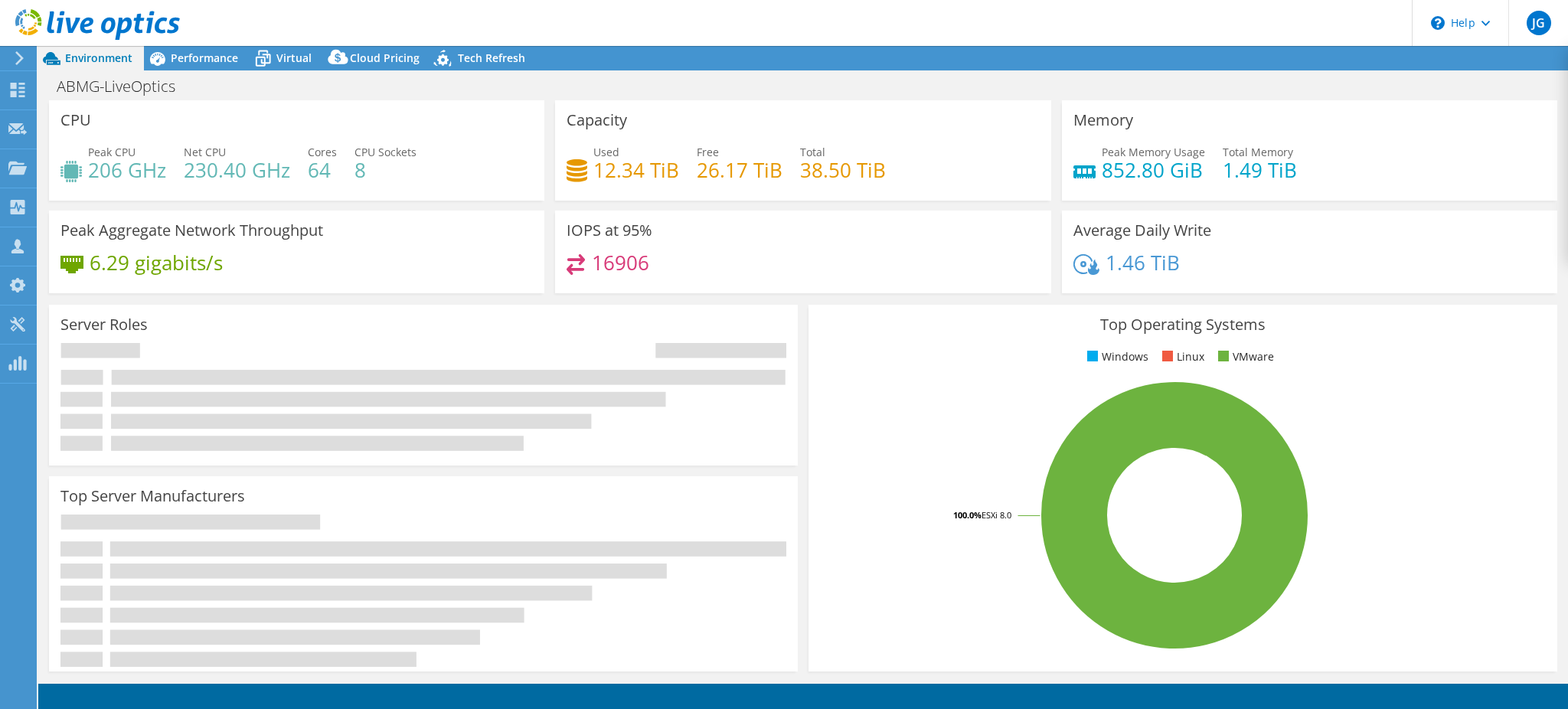
select select "USD"
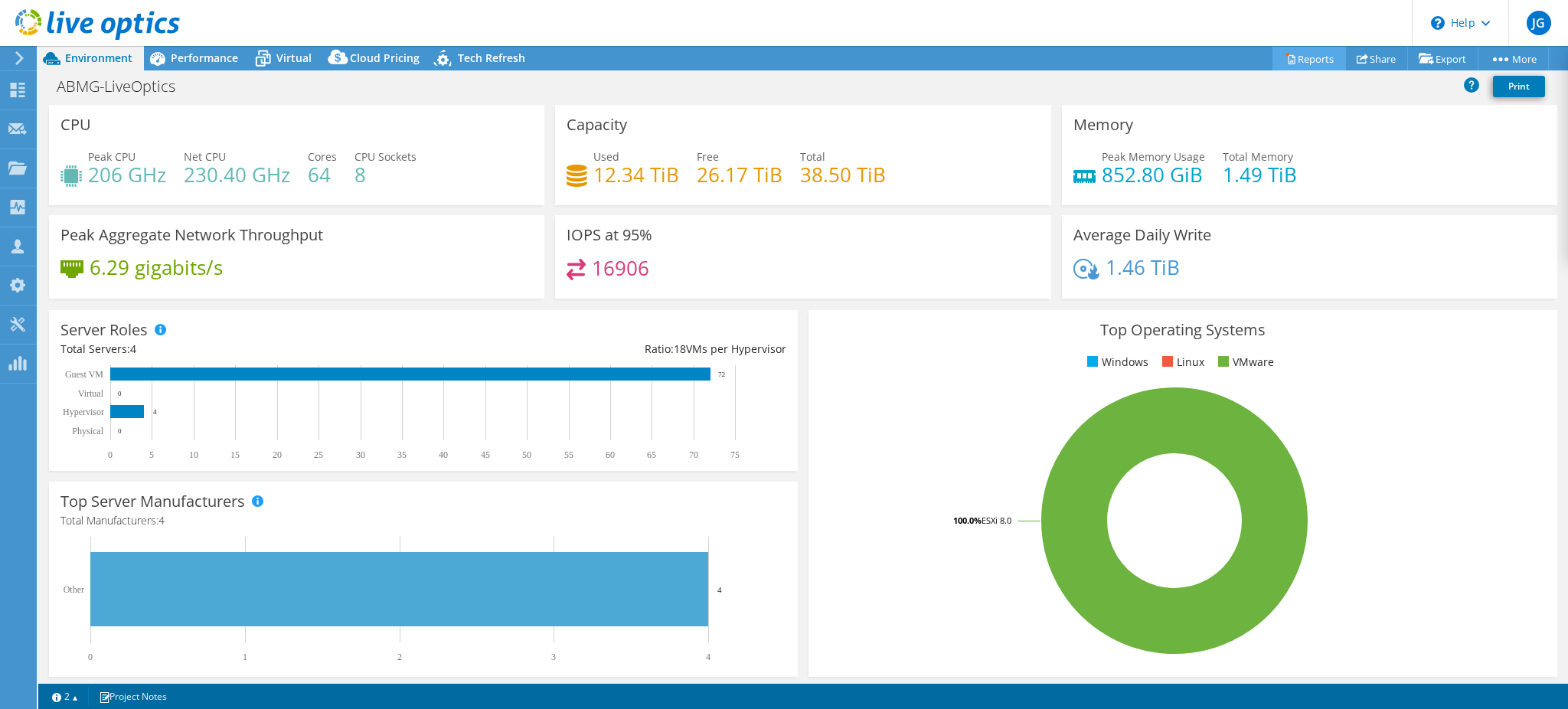
click at [1300, 59] on link "Reports" at bounding box center [1309, 59] width 73 height 24
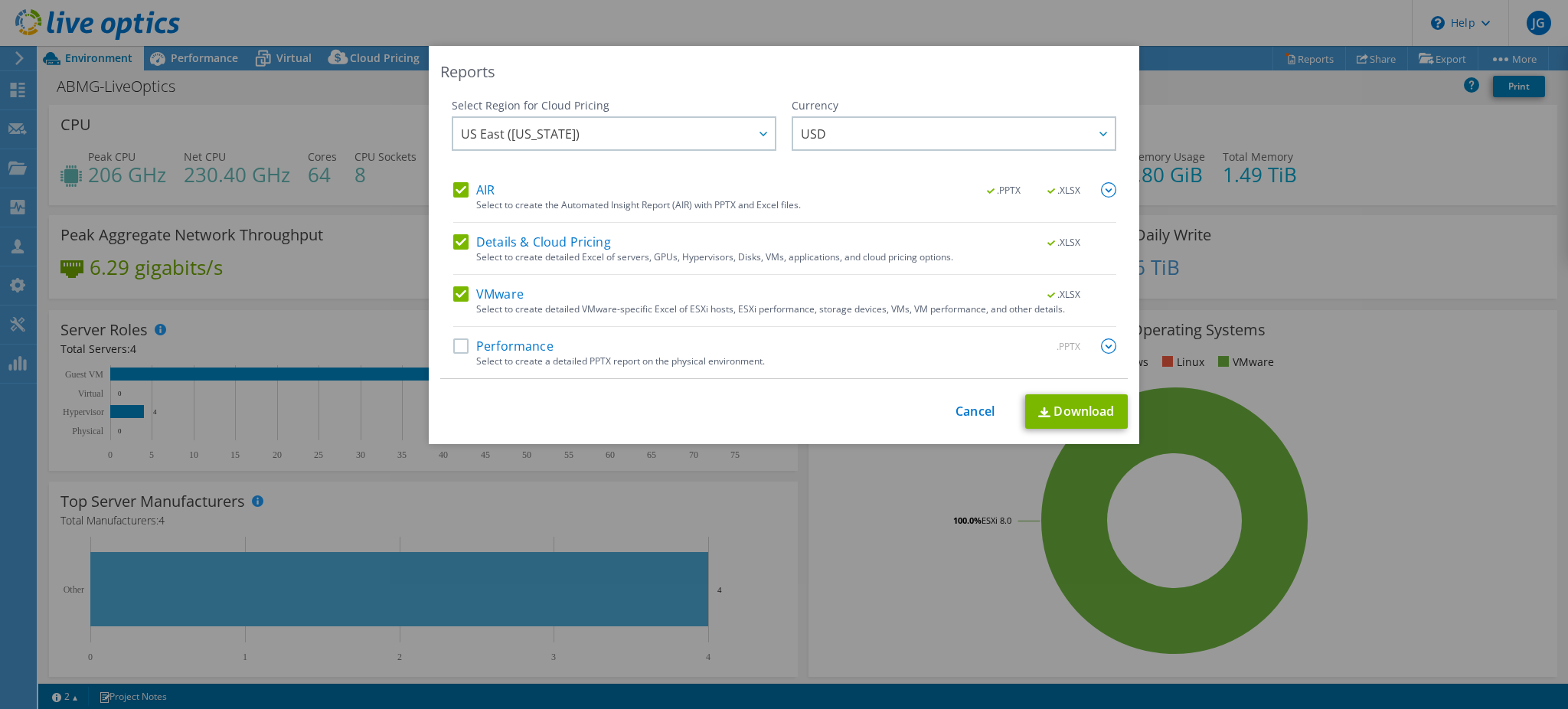
click at [455, 346] on label "Performance" at bounding box center [504, 345] width 101 height 16
click at [0, 0] on input "Performance" at bounding box center [0, 0] width 0 height 0
click at [454, 242] on label "Details & Cloud Pricing" at bounding box center [532, 242] width 158 height 16
click at [0, 0] on input "Details & Cloud Pricing" at bounding box center [0, 0] width 0 height 0
click at [1104, 193] on img at bounding box center [1108, 190] width 16 height 16
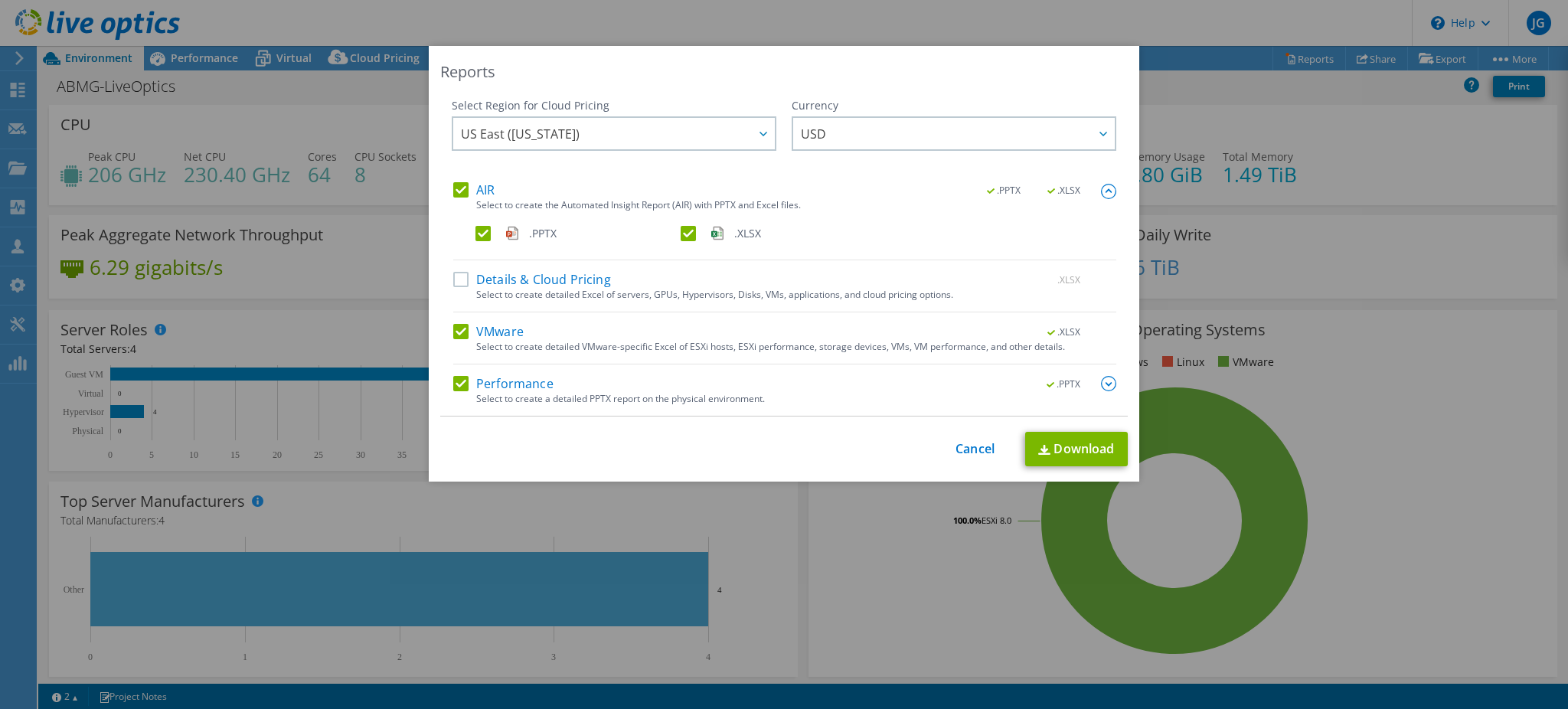
click at [1104, 193] on img at bounding box center [1108, 191] width 16 height 16
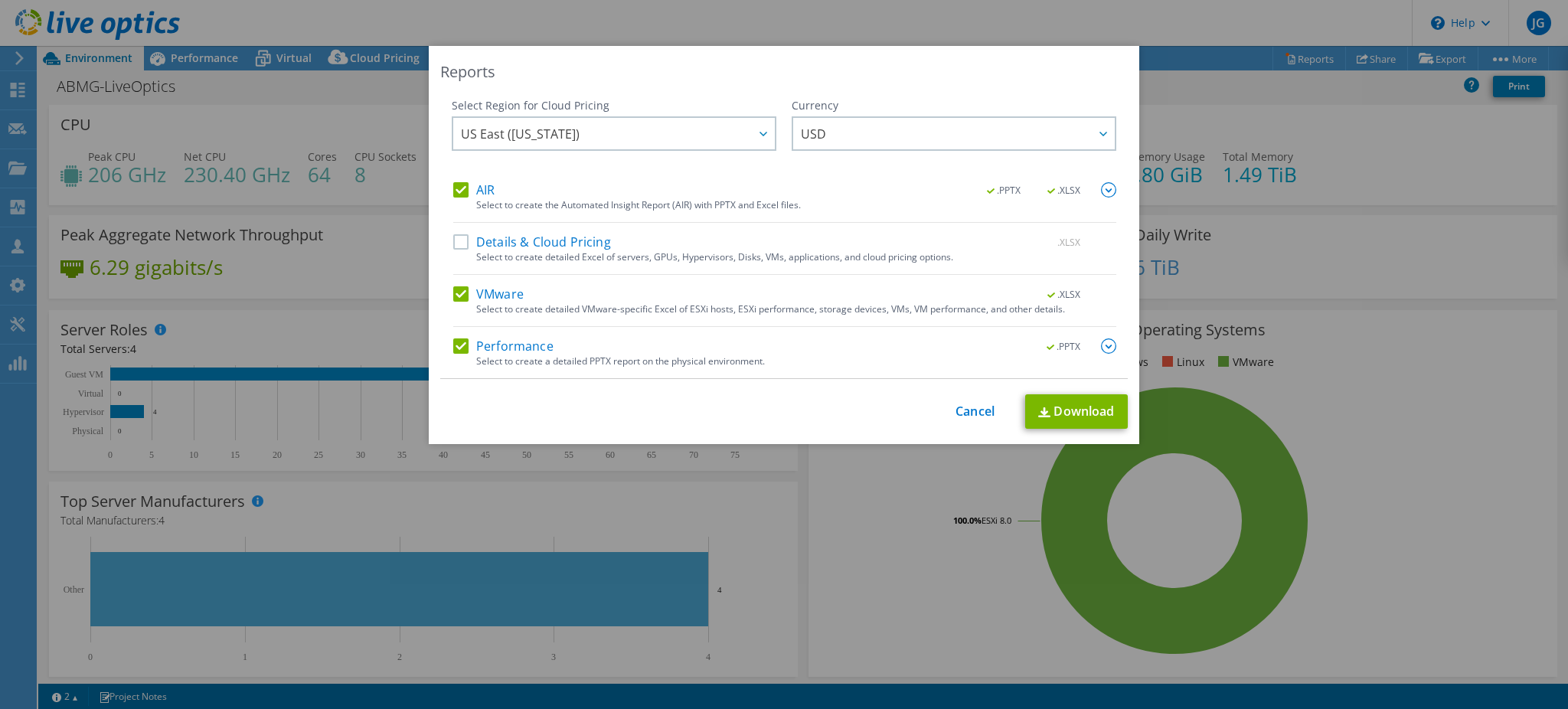
click at [1101, 346] on img at bounding box center [1108, 345] width 16 height 16
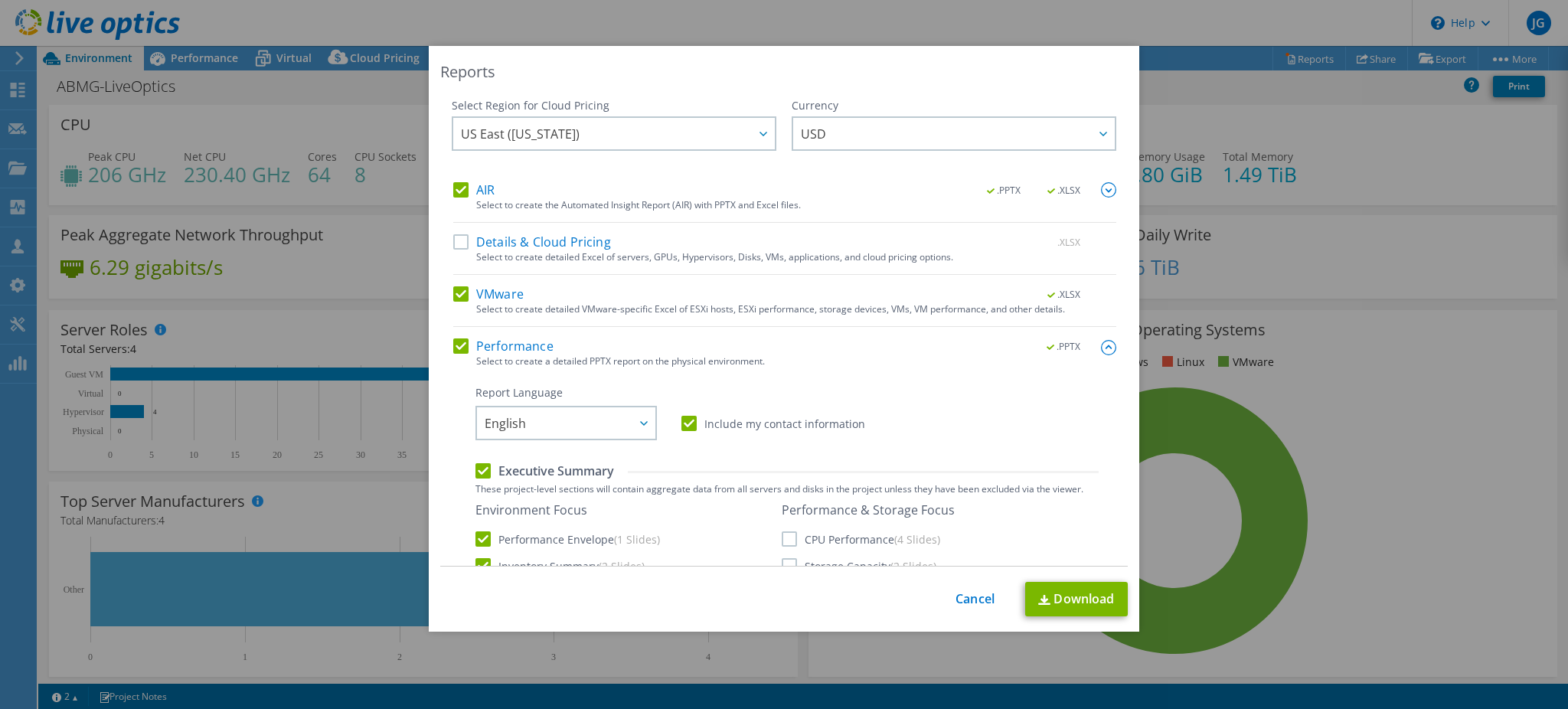
scroll to position [272, 0]
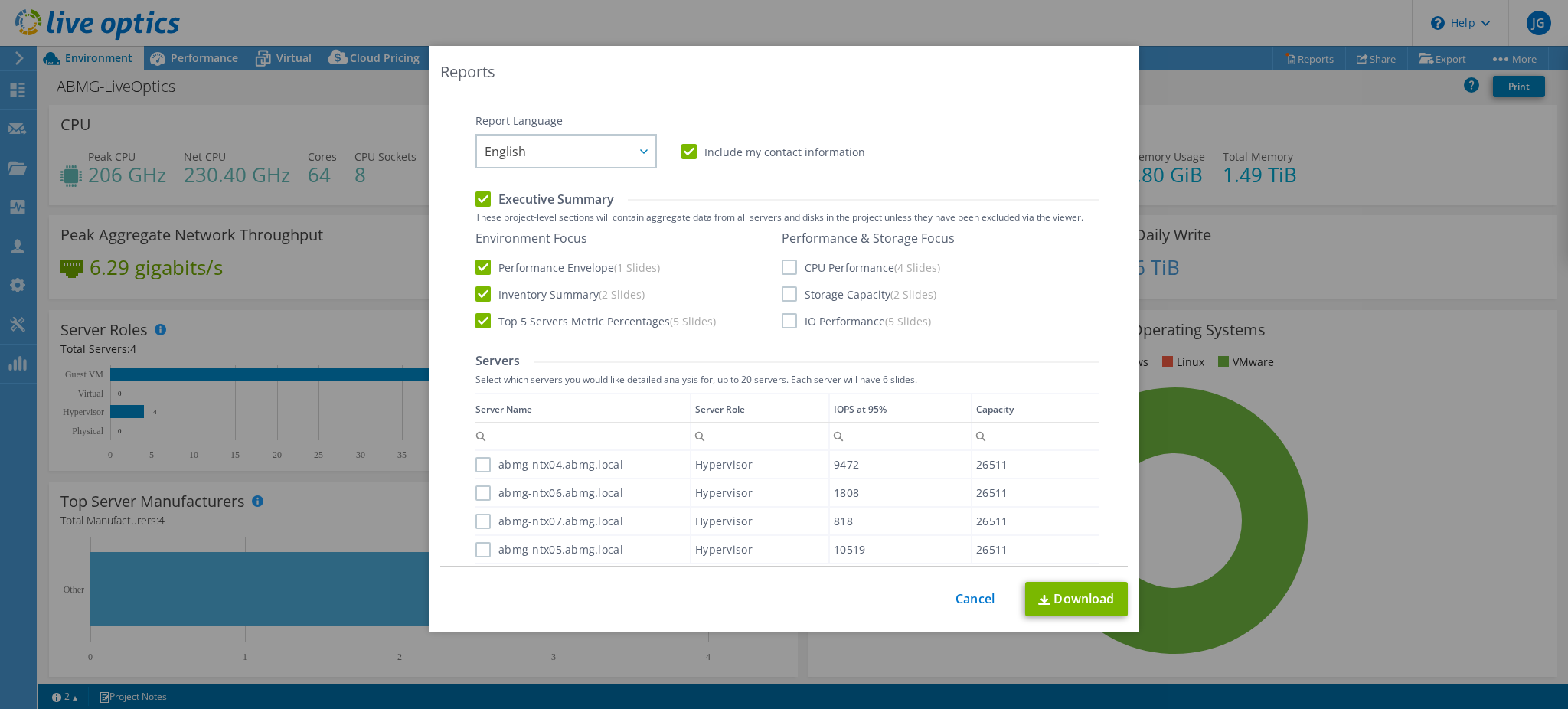
click at [482, 322] on label "Top 5 Servers Metric Percentages (5 Slides)" at bounding box center [595, 321] width 240 height 16
click at [0, 0] on input "Top 5 Servers Metric Percentages (5 Slides)" at bounding box center [0, 0] width 0 height 0
click at [483, 294] on label "Inventory Summary (2 Slides)" at bounding box center [560, 294] width 169 height 16
click at [0, 0] on input "Inventory Summary (2 Slides)" at bounding box center [0, 0] width 0 height 0
click at [782, 265] on label "CPU Performance (4 Slides)" at bounding box center [861, 267] width 158 height 16
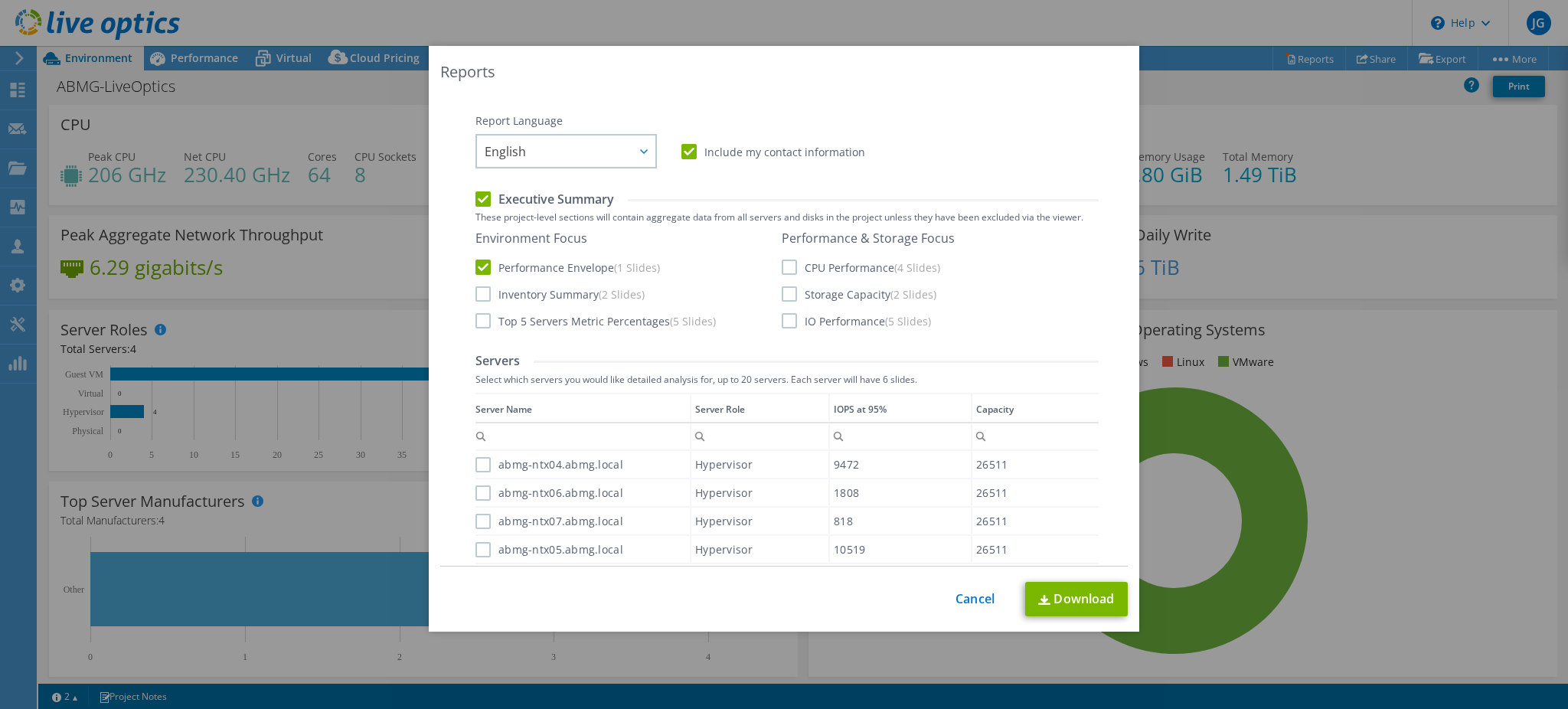
click at [0, 0] on input "CPU Performance (4 Slides)" at bounding box center [0, 0] width 0 height 0
click at [782, 296] on label "Storage Capacity (2 Slides)" at bounding box center [859, 294] width 155 height 16
click at [0, 0] on input "Storage Capacity (2 Slides)" at bounding box center [0, 0] width 0 height 0
click at [782, 320] on label "IO Performance (5 Slides)" at bounding box center [856, 321] width 149 height 16
click at [0, 0] on input "IO Performance (5 Slides)" at bounding box center [0, 0] width 0 height 0
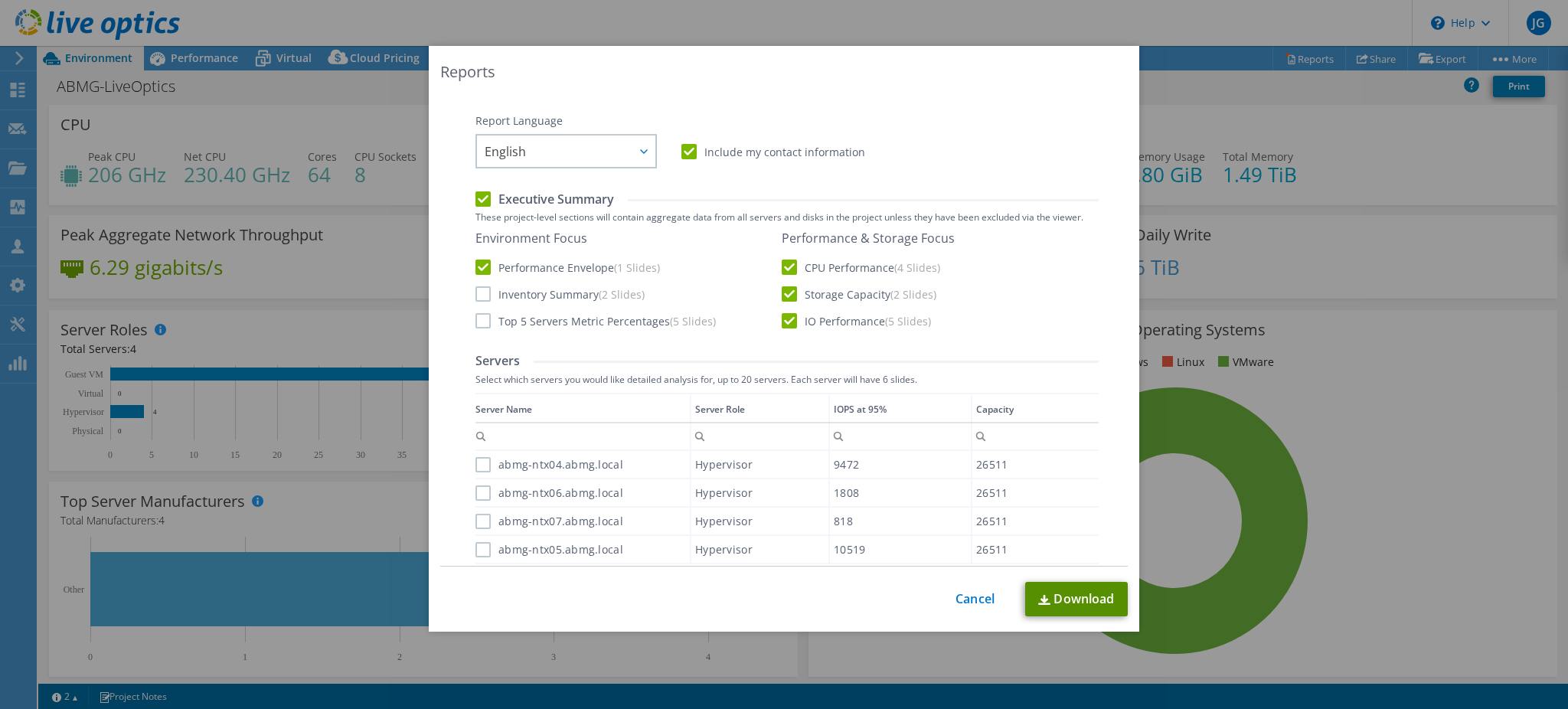
click at [1052, 597] on link "Download" at bounding box center [1076, 599] width 103 height 35
click at [1323, 375] on div "Reports Select Region for Cloud Pricing Asia Pacific (Hong Kong) Asia Pacific (…" at bounding box center [784, 354] width 1568 height 617
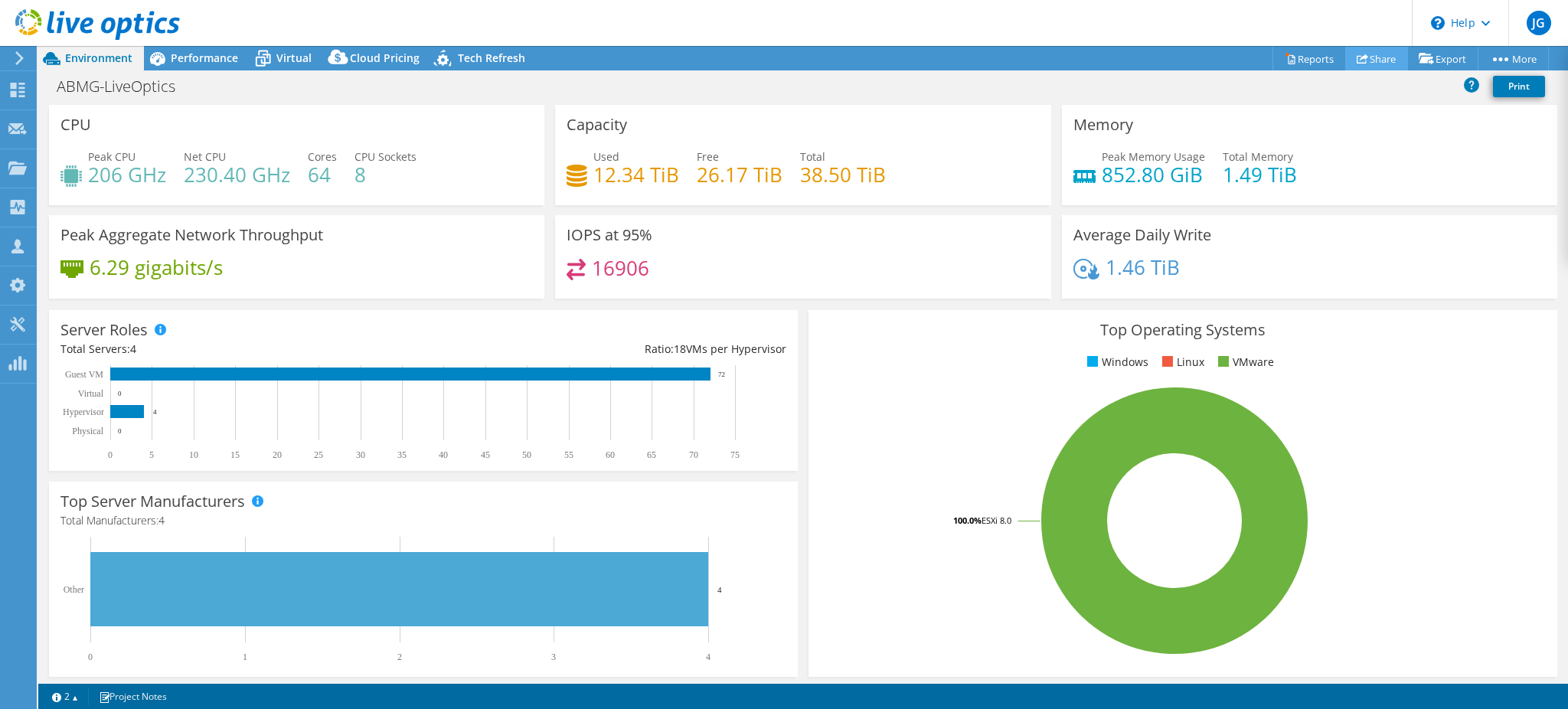
click at [1356, 53] on icon at bounding box center [1362, 59] width 12 height 12
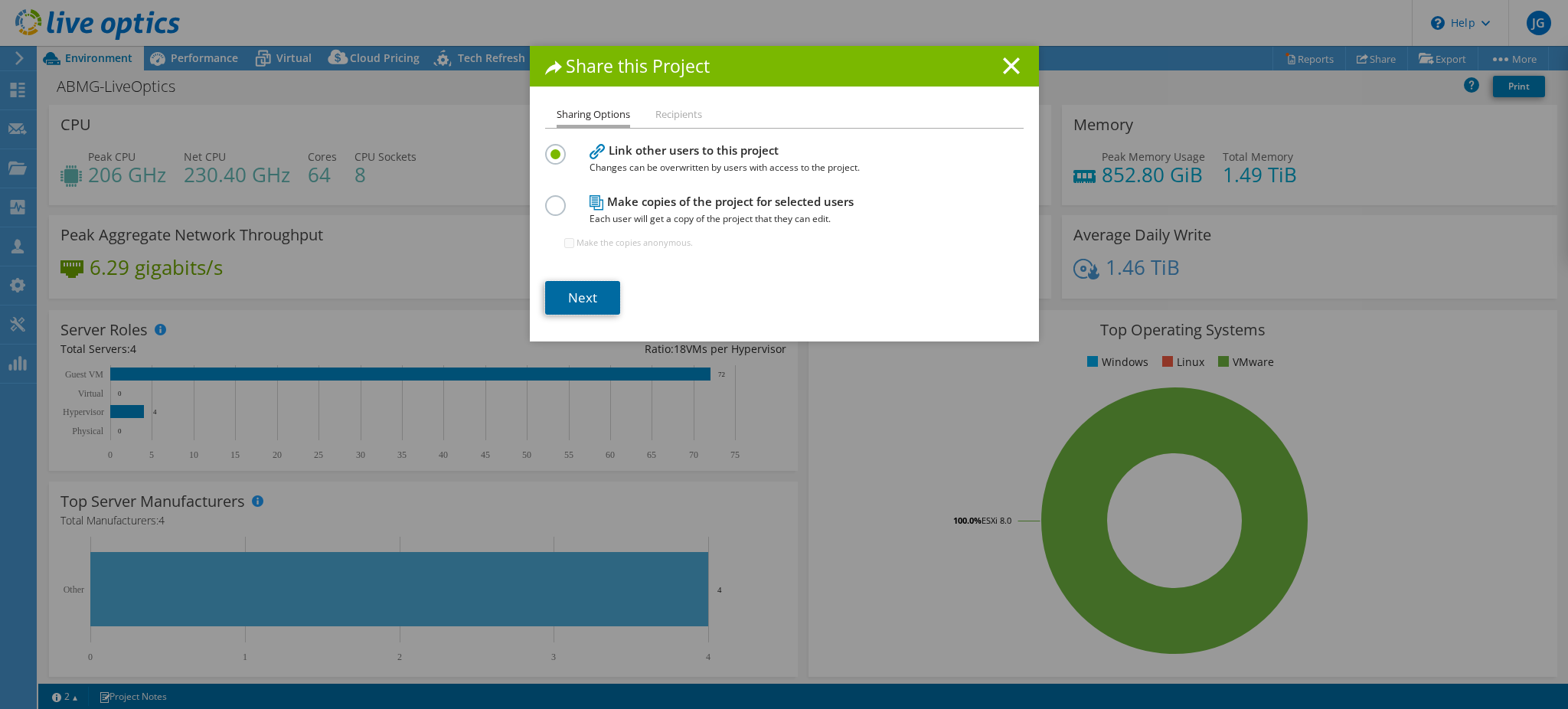
click at [570, 293] on link "Next" at bounding box center [583, 298] width 75 height 34
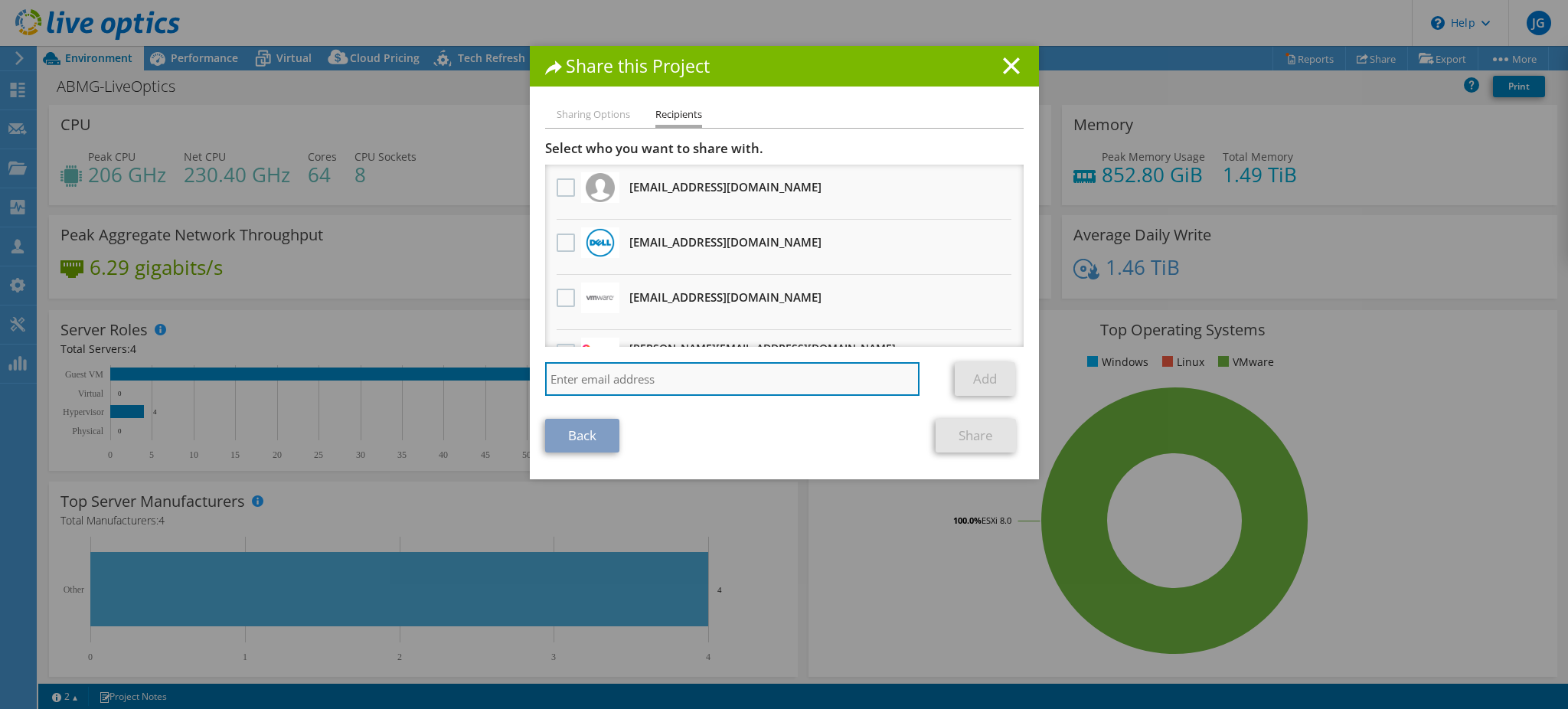
click at [667, 380] on input "search" at bounding box center [733, 378] width 376 height 34
type input "tony"
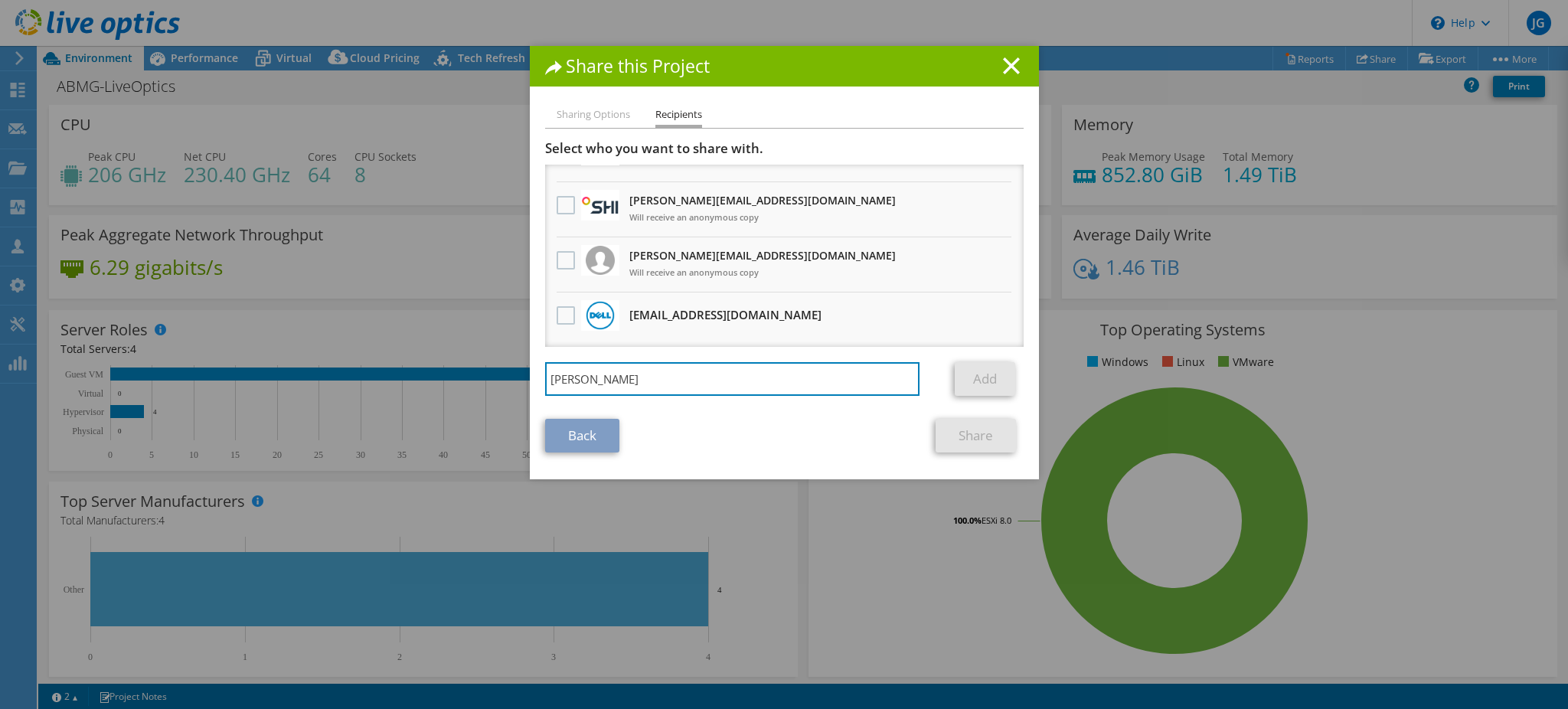
scroll to position [178, 0]
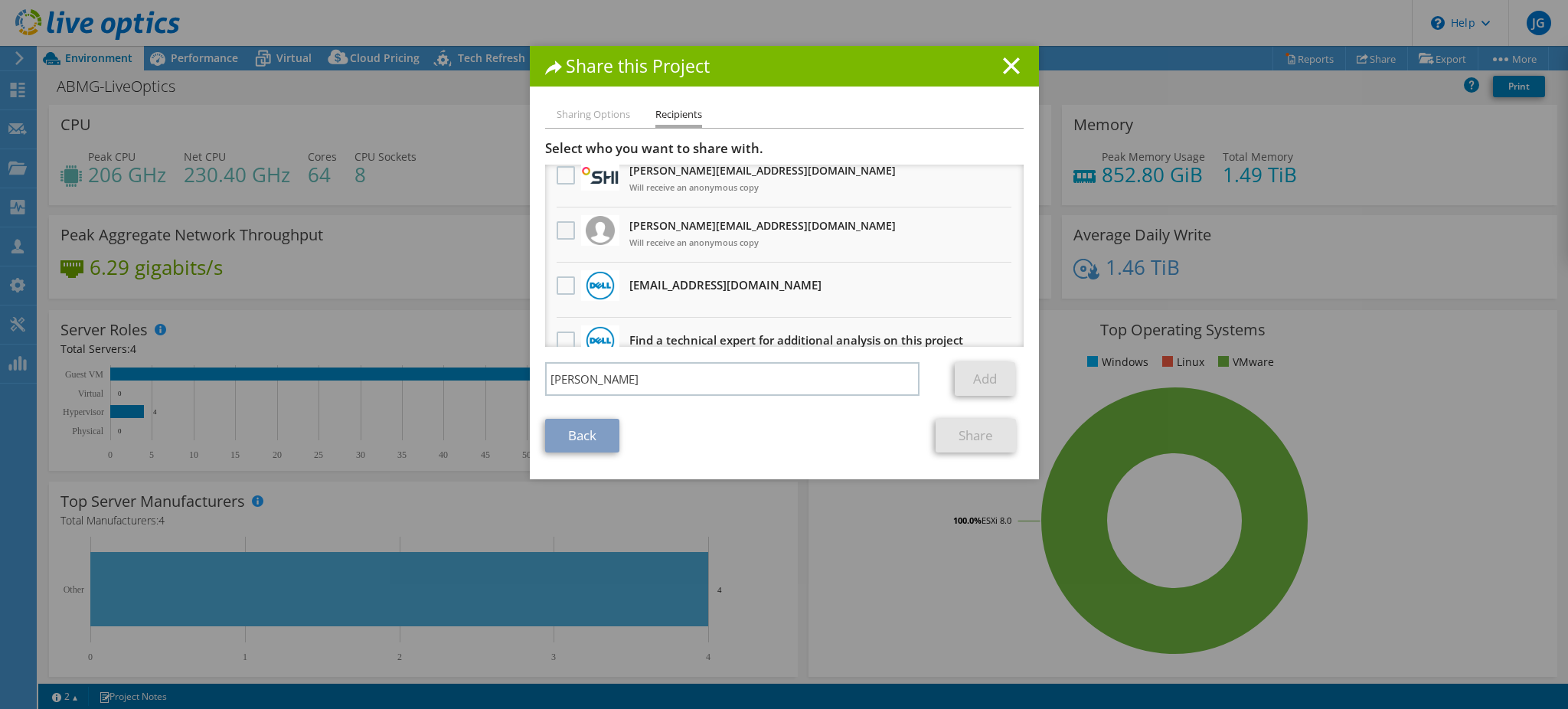
click at [561, 226] on label at bounding box center [568, 231] width 22 height 18
click at [0, 0] on input "checkbox" at bounding box center [0, 0] width 0 height 0
click at [980, 431] on link "Share" at bounding box center [976, 435] width 81 height 34
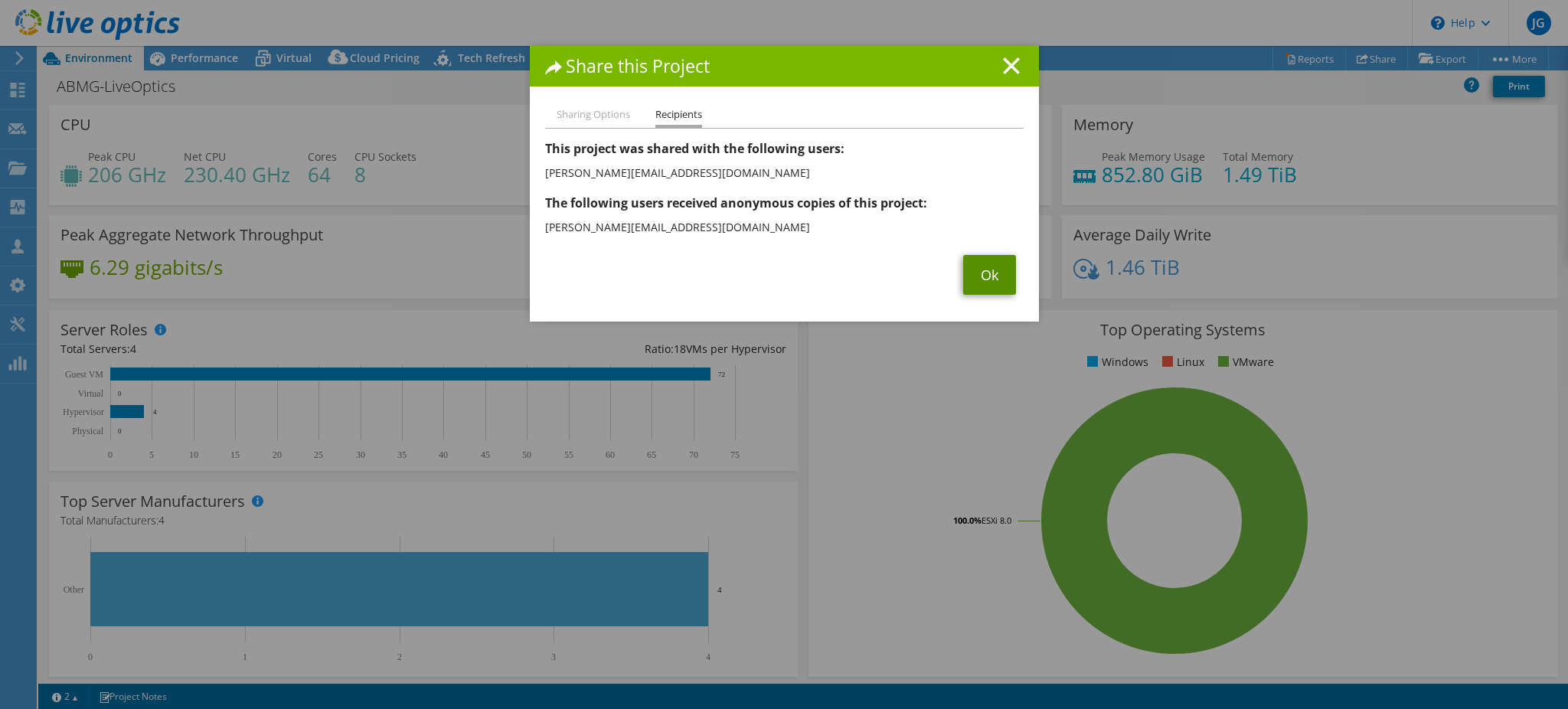
click at [978, 274] on link "Ok" at bounding box center [990, 274] width 53 height 39
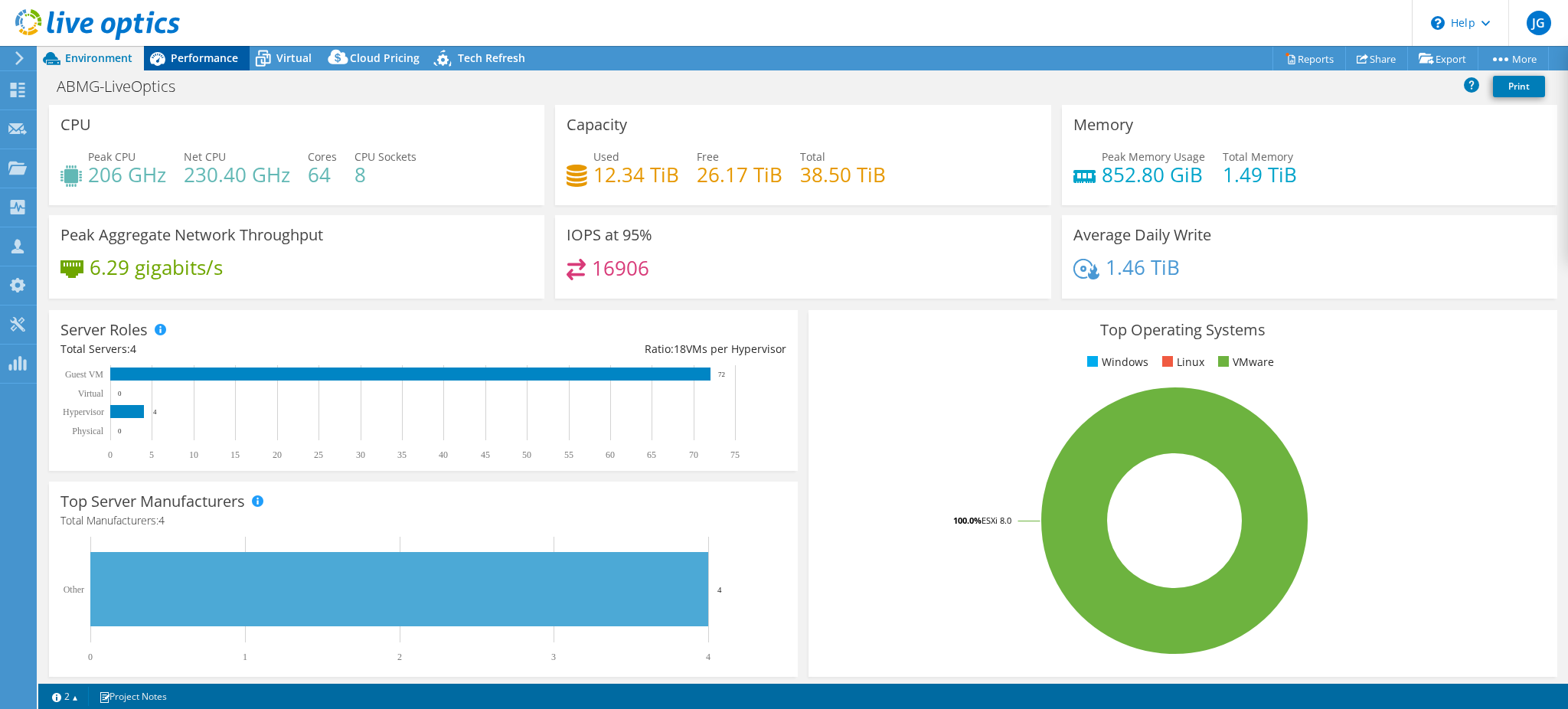
click at [179, 57] on span "Performance" at bounding box center [204, 58] width 68 height 15
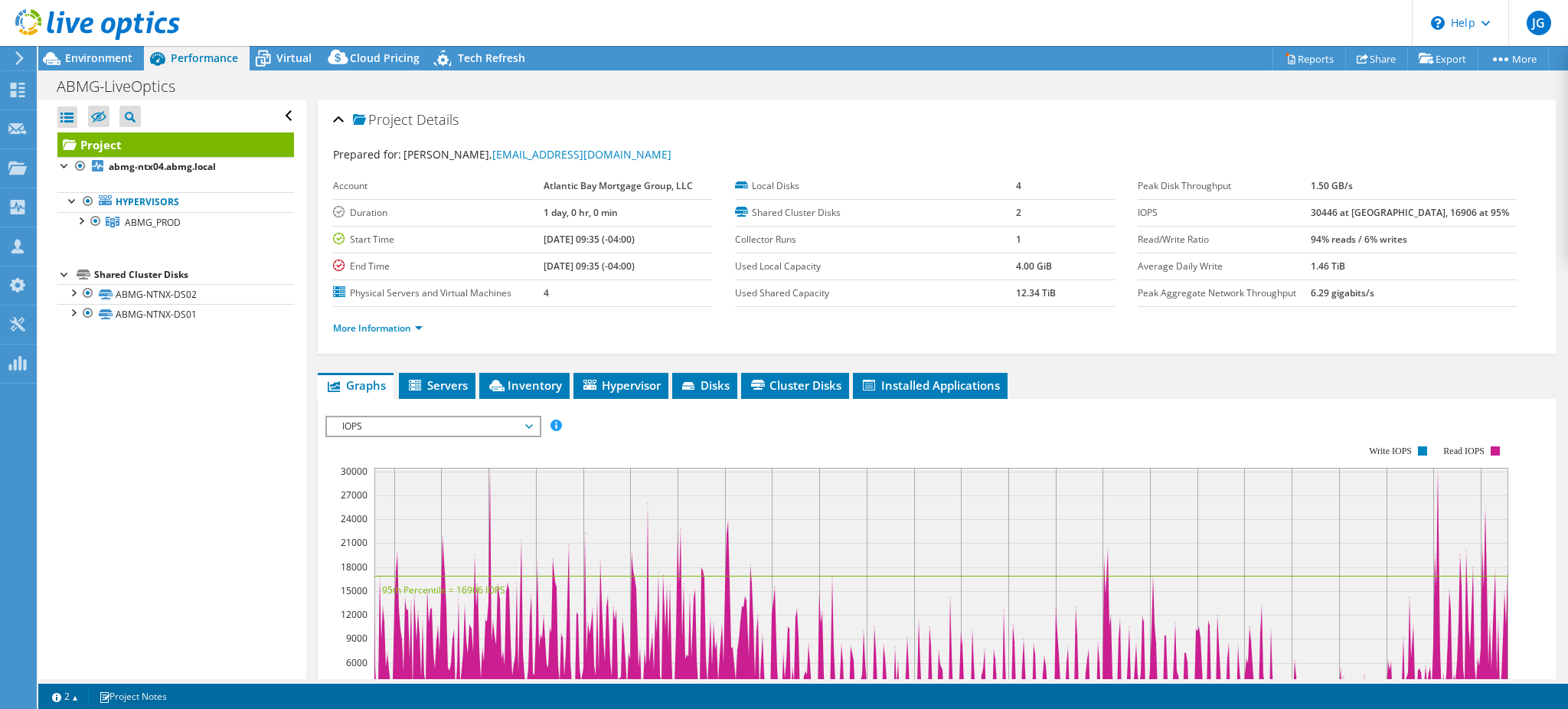
click at [440, 420] on span "IOPS" at bounding box center [432, 427] width 197 height 18
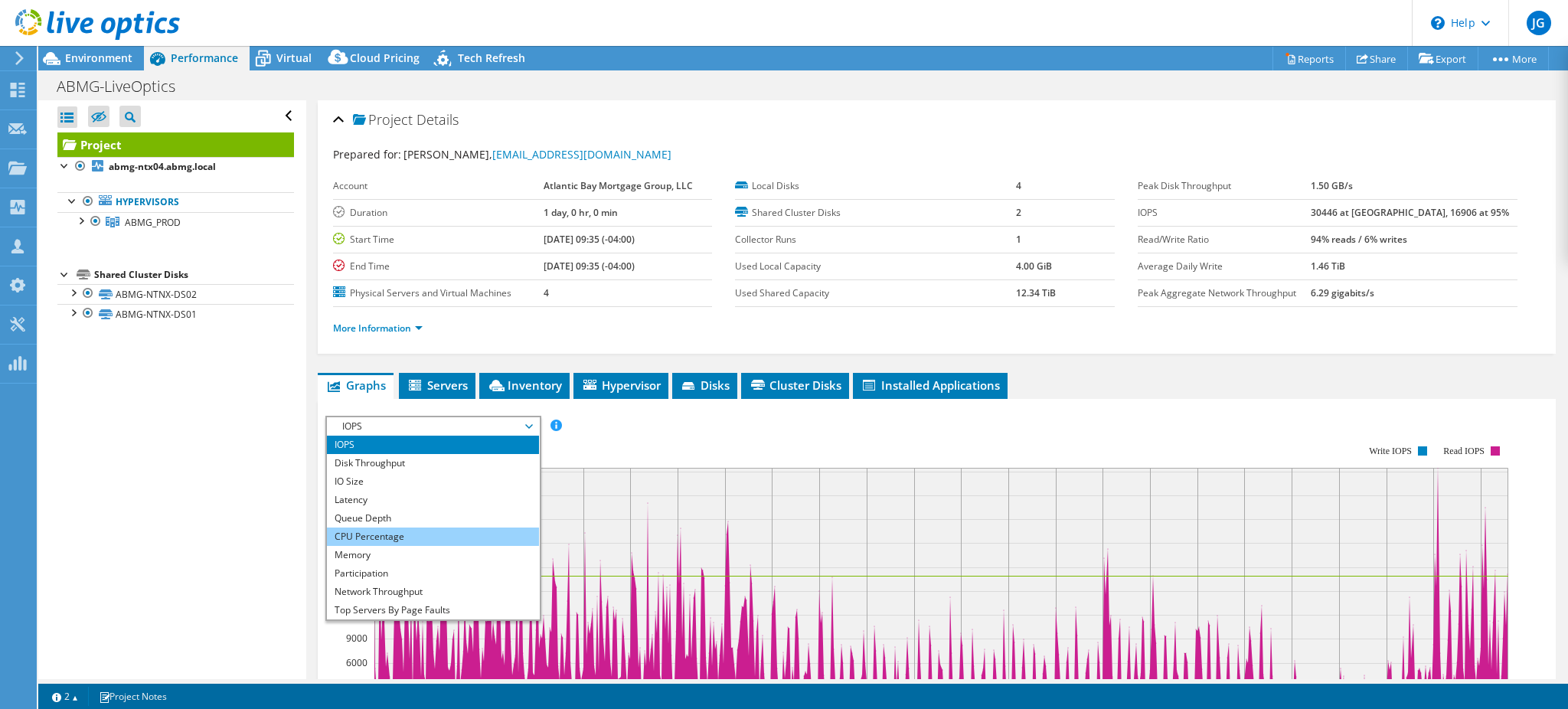
click at [393, 532] on li "CPU Percentage" at bounding box center [433, 537] width 212 height 18
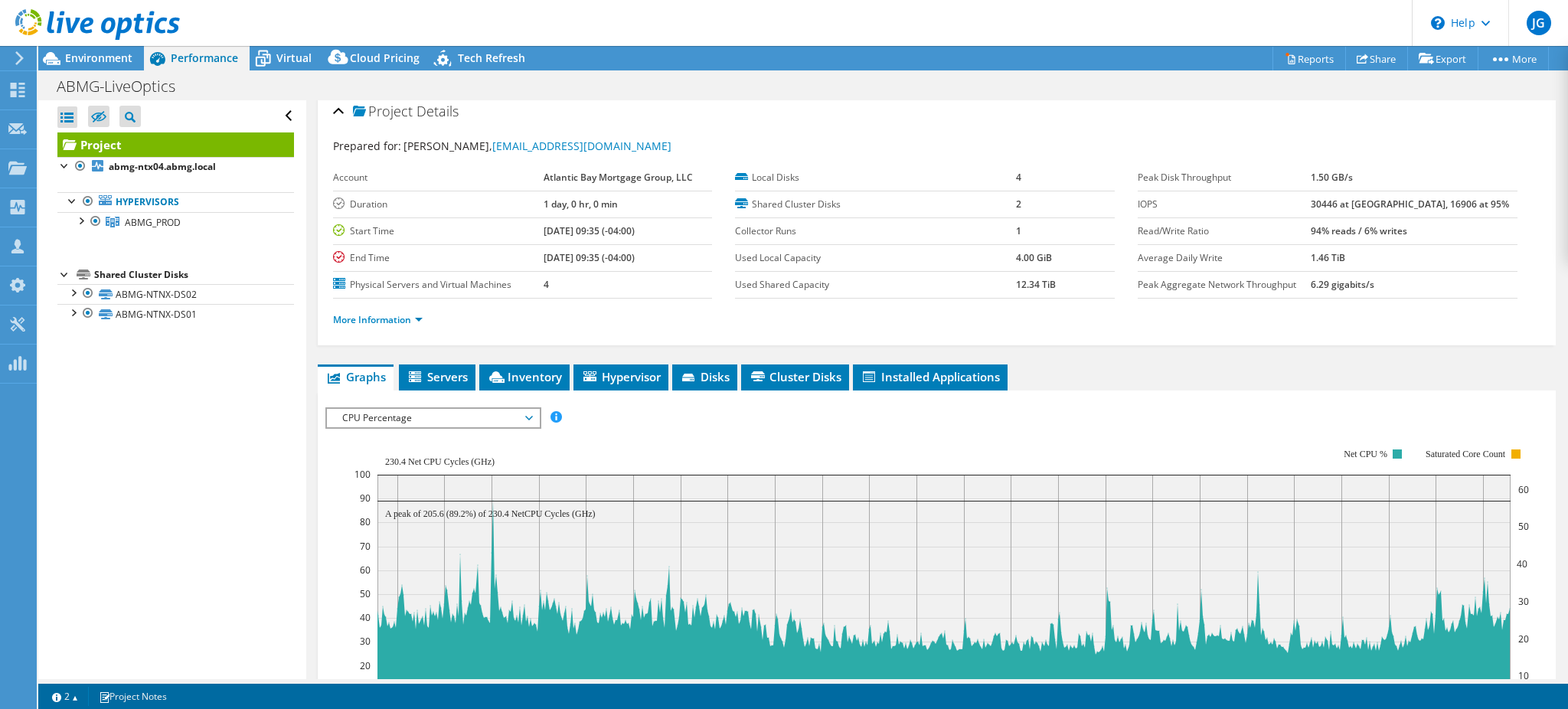
scroll to position [0, 0]
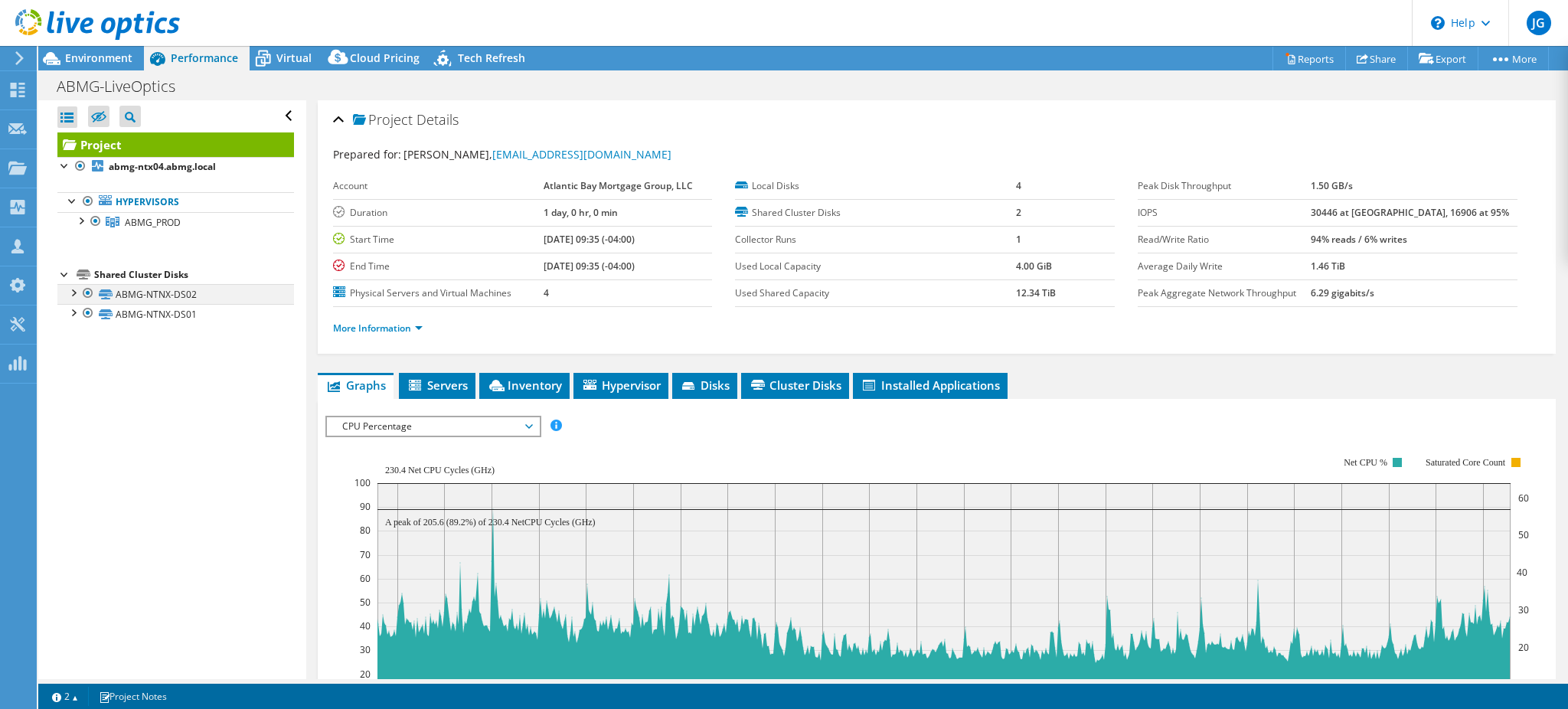
click at [74, 292] on div at bounding box center [72, 291] width 16 height 16
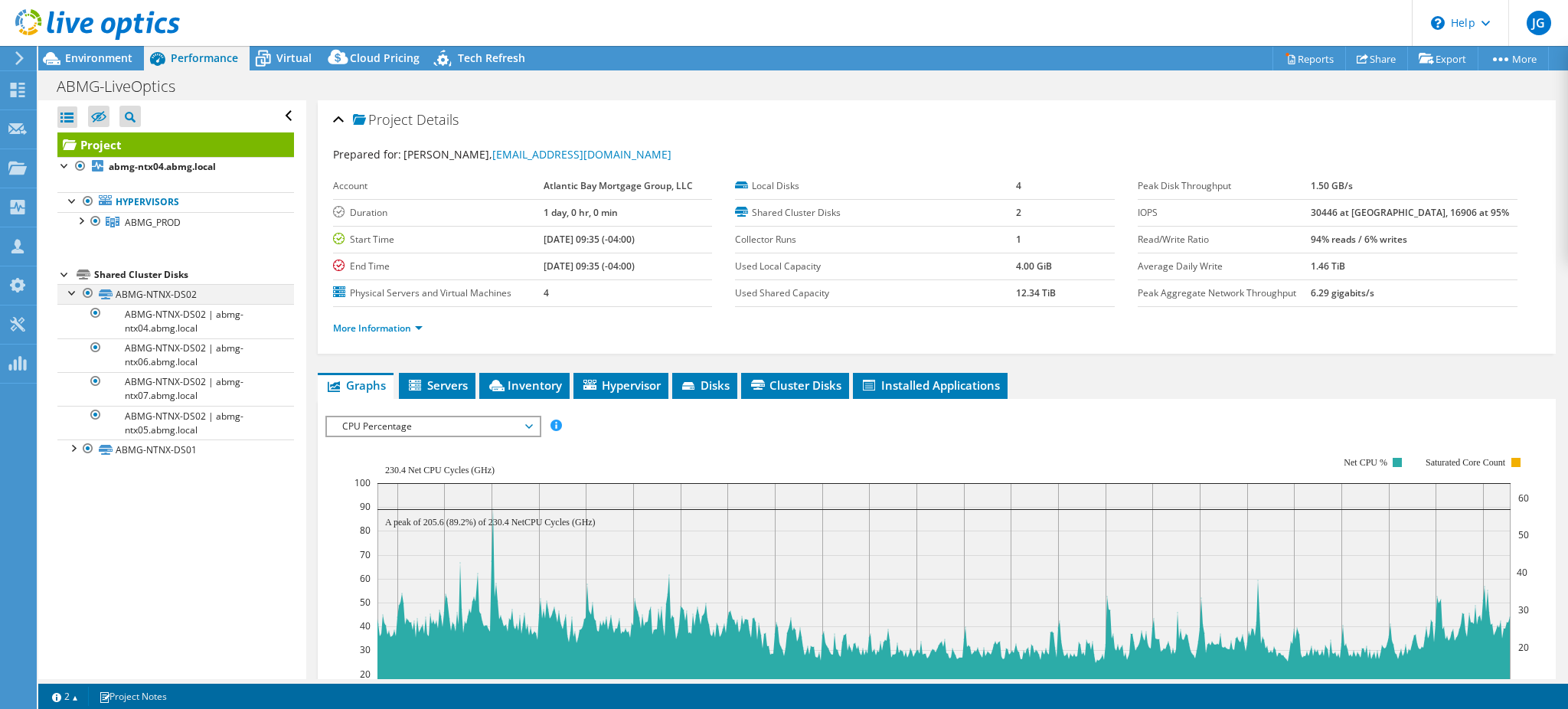
click at [71, 289] on div at bounding box center [72, 291] width 16 height 16
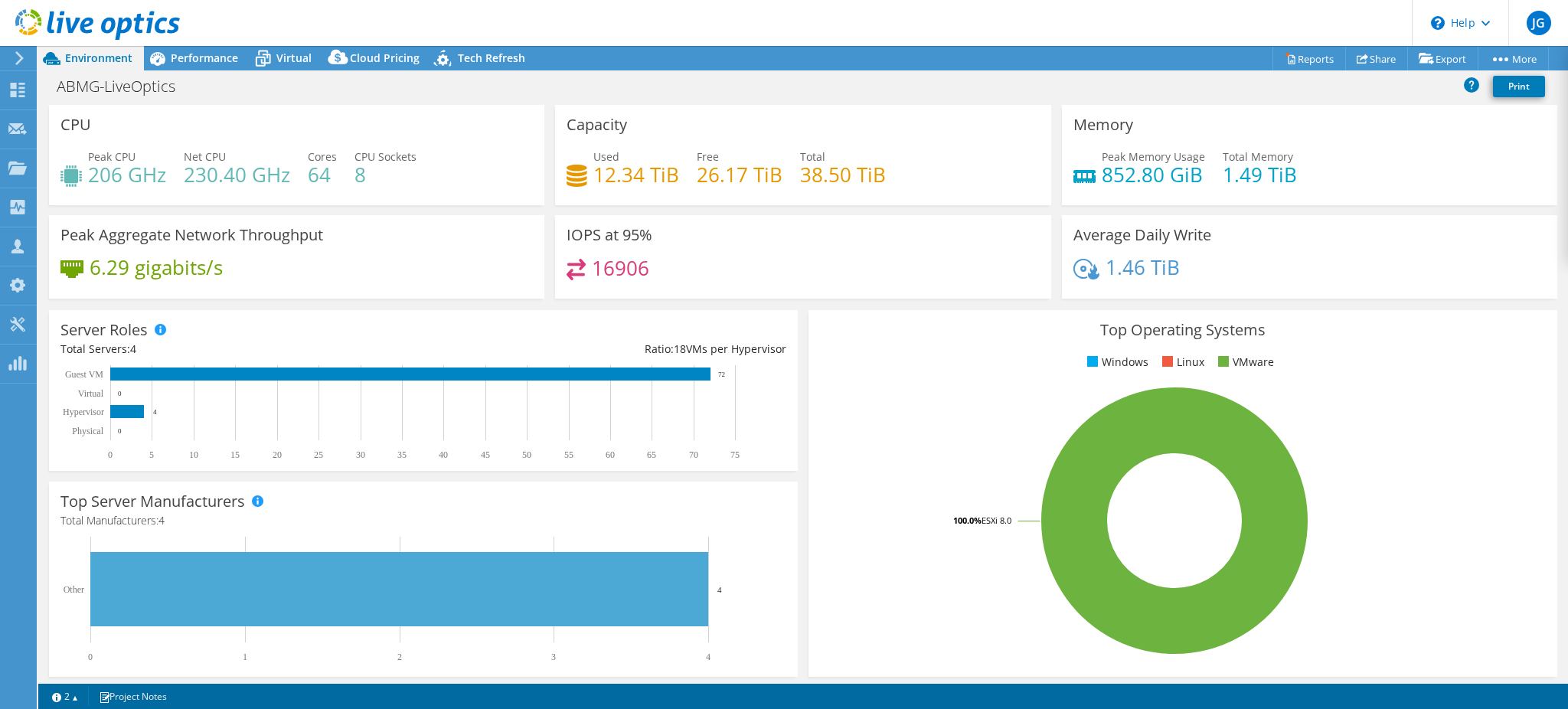
select select "USD"
